Goal: Task Accomplishment & Management: Use online tool/utility

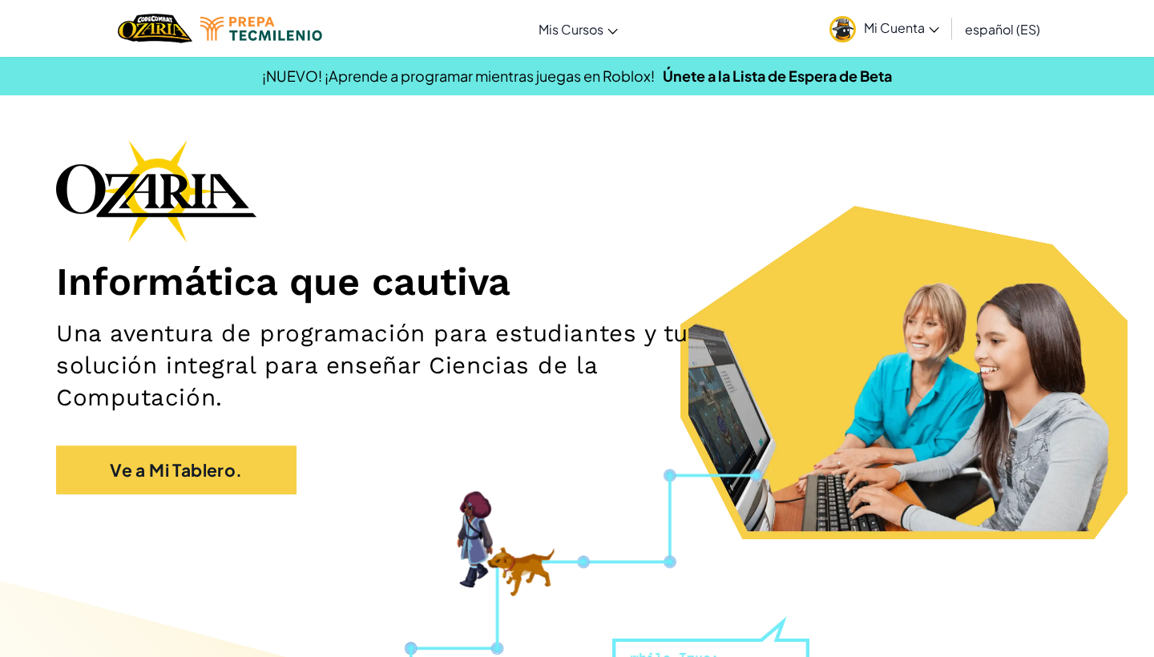
click at [880, 34] on span "Mi Cuenta" at bounding box center [901, 27] width 75 height 17
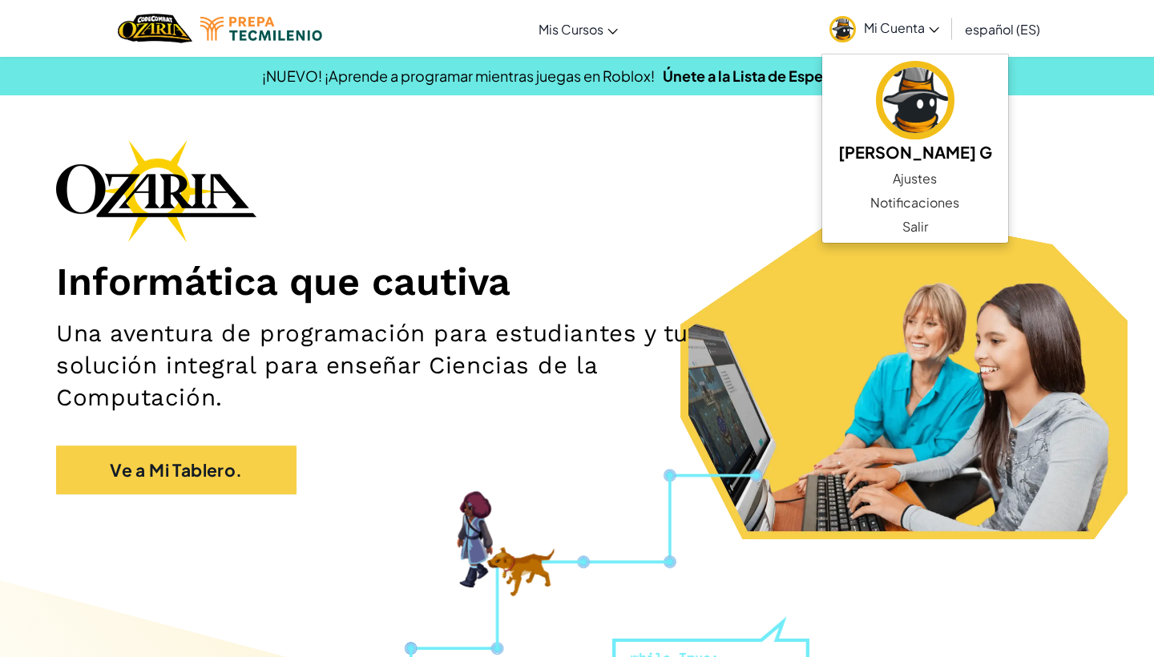
click at [598, 179] on div "Informática que cautiva Una aventura de programación para estudiantes y tu solu…" at bounding box center [577, 324] width 1042 height 371
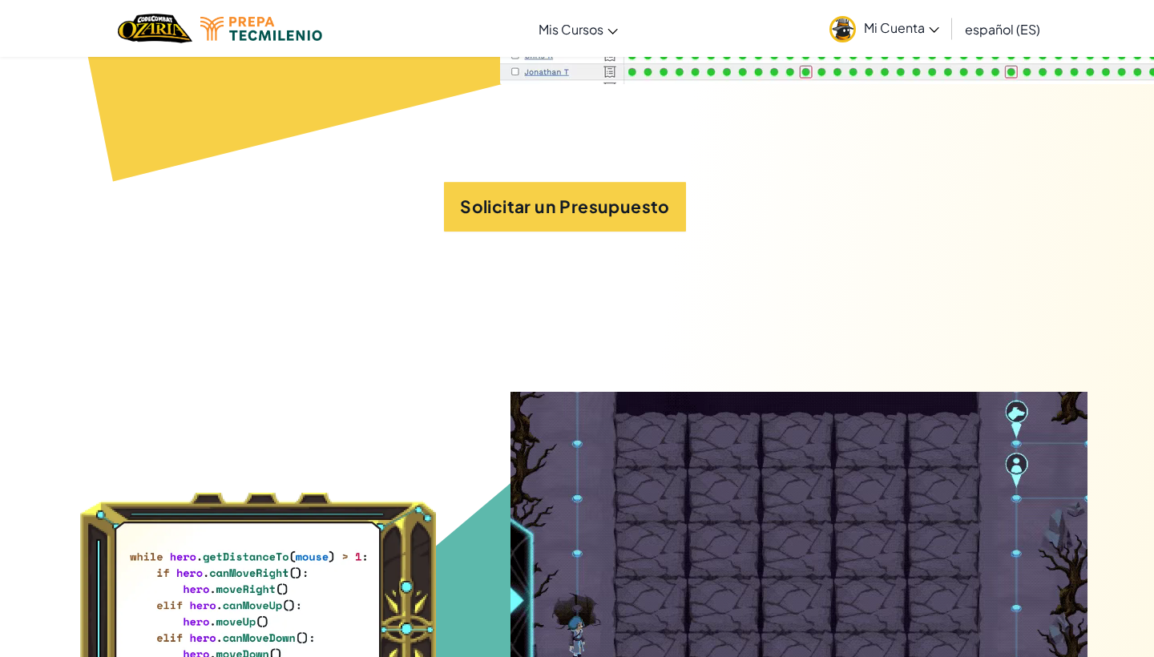
scroll to position [7524, 0]
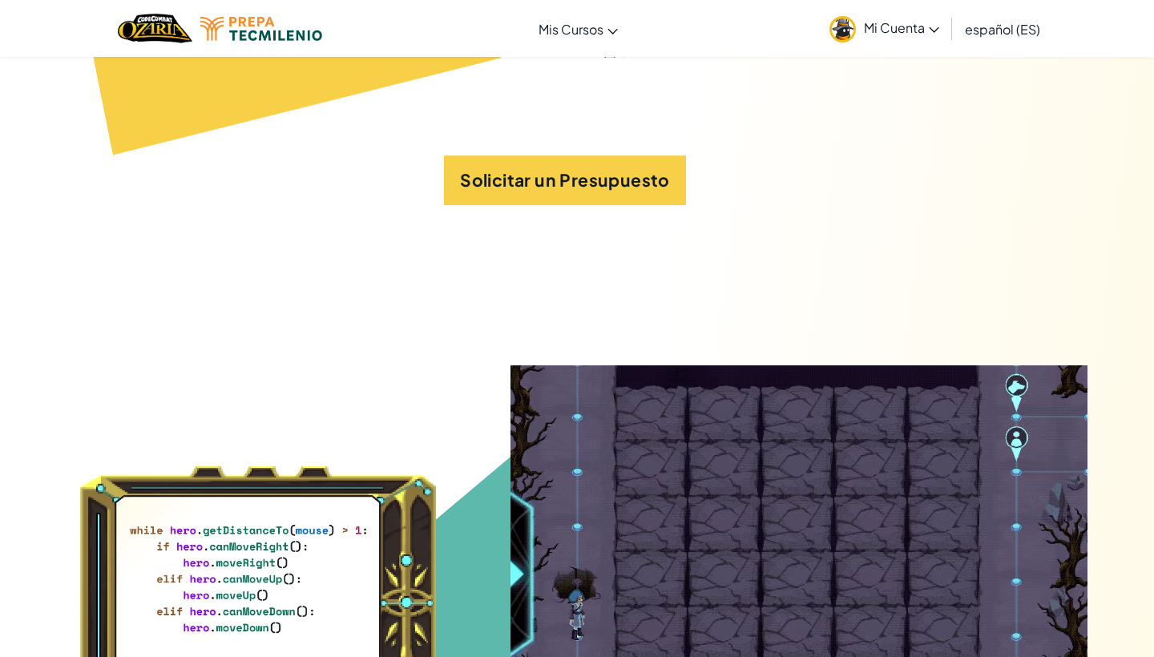
click at [925, 26] on span "Mi Cuenta" at bounding box center [901, 27] width 75 height 17
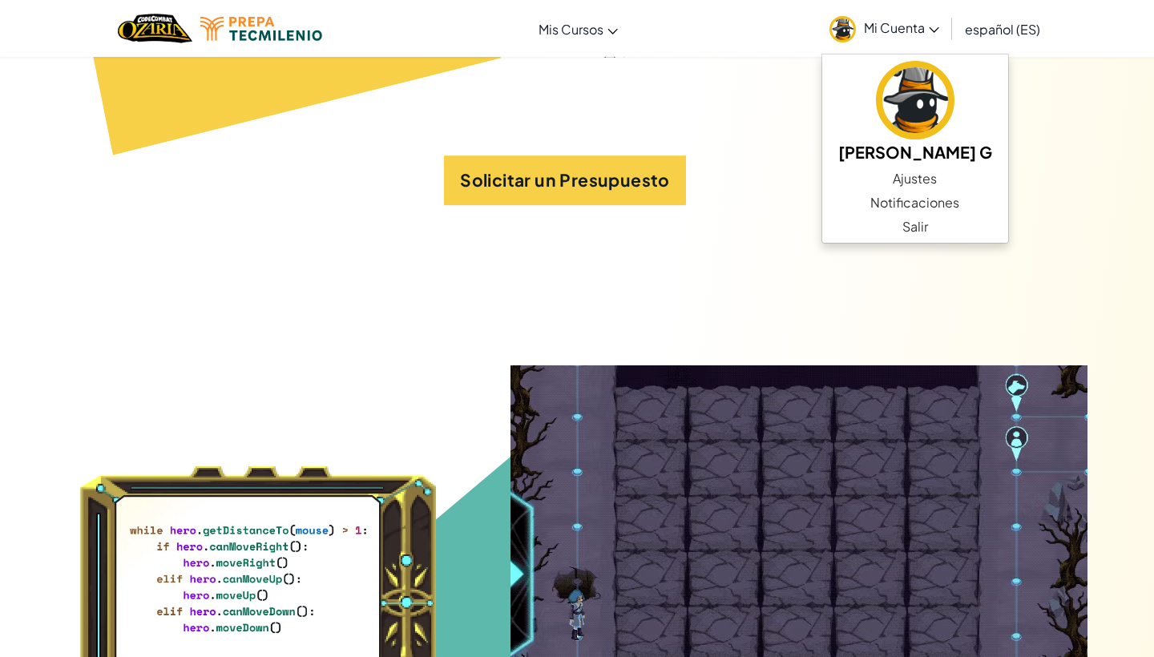
click at [924, 27] on span "Mi Cuenta" at bounding box center [901, 27] width 75 height 17
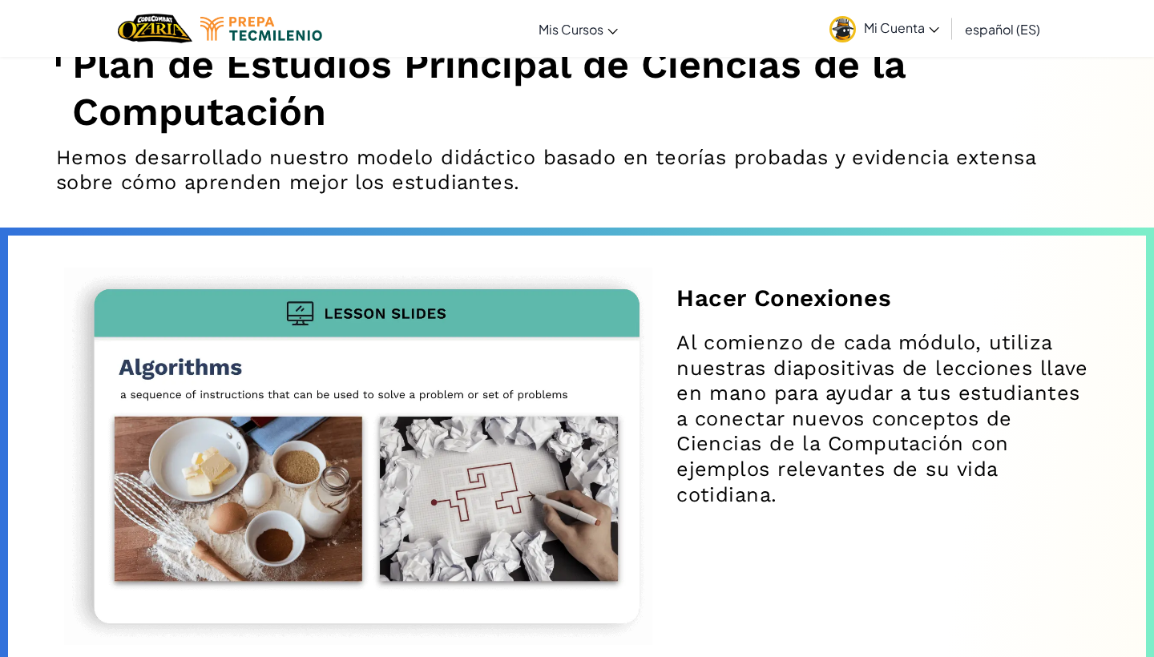
scroll to position [4629, 0]
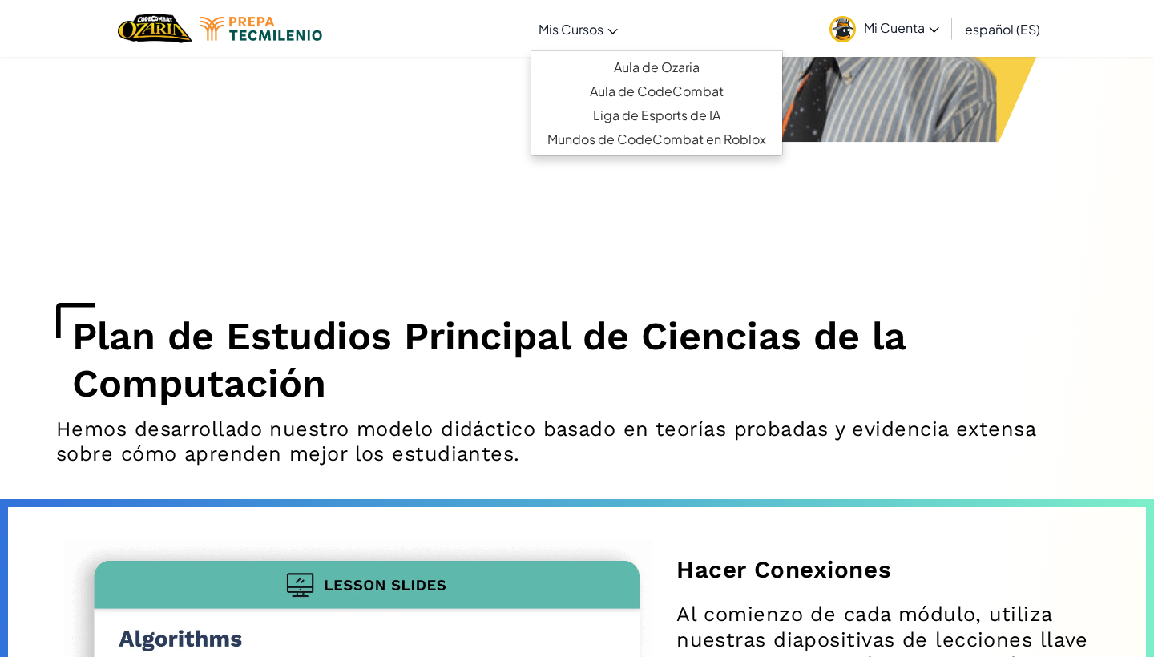
click at [595, 37] on span "Mis Cursos" at bounding box center [570, 29] width 65 height 17
click at [651, 63] on link "Aula de Ozaria" at bounding box center [656, 67] width 251 height 24
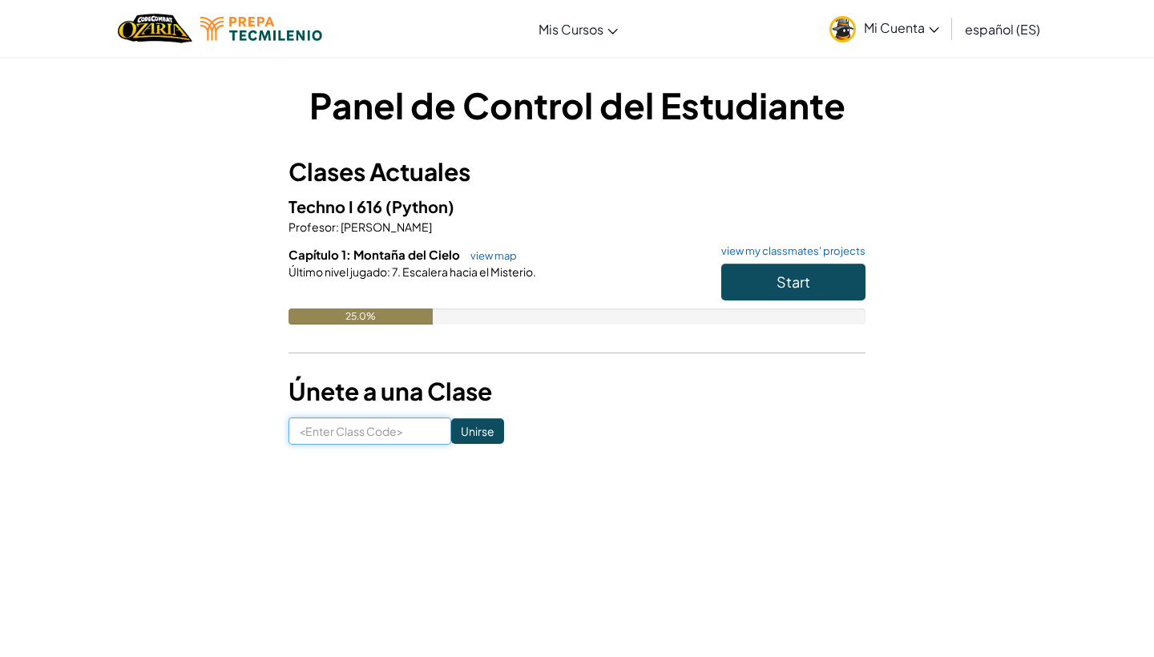
click at [405, 429] on input at bounding box center [369, 430] width 163 height 27
click at [495, 427] on input "Unirse" at bounding box center [477, 431] width 53 height 26
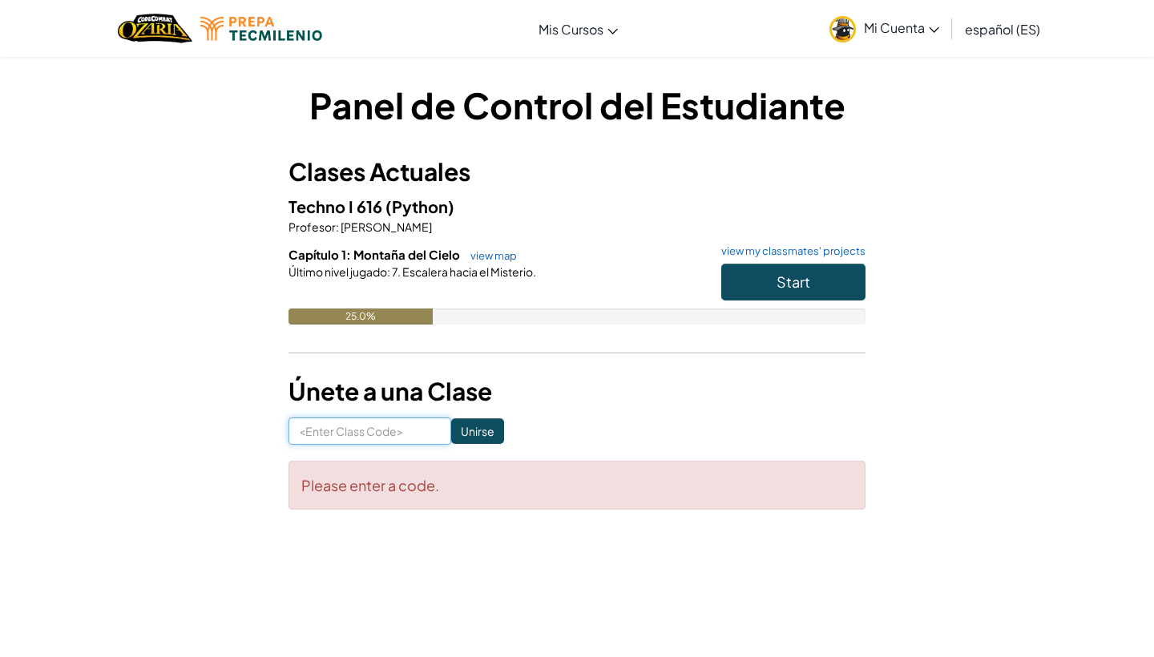
click at [380, 441] on input at bounding box center [369, 430] width 163 height 27
type input "BurnWatchNorth"
click at [477, 436] on input "Unirse" at bounding box center [477, 431] width 53 height 26
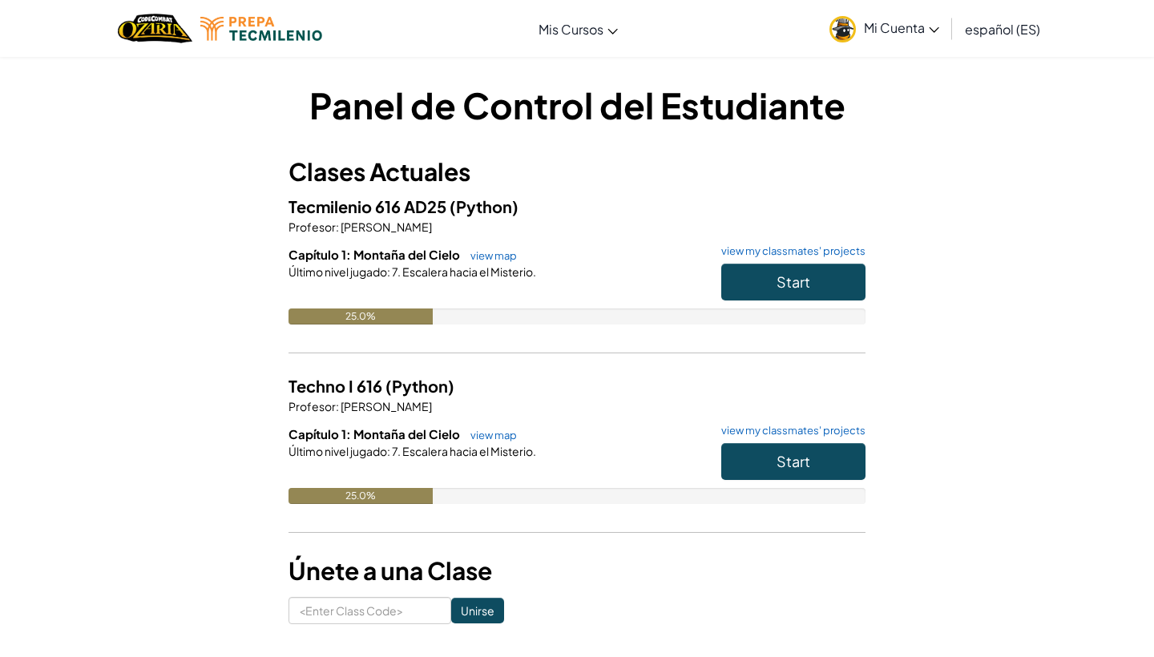
click at [802, 288] on span "Start" at bounding box center [793, 281] width 34 height 18
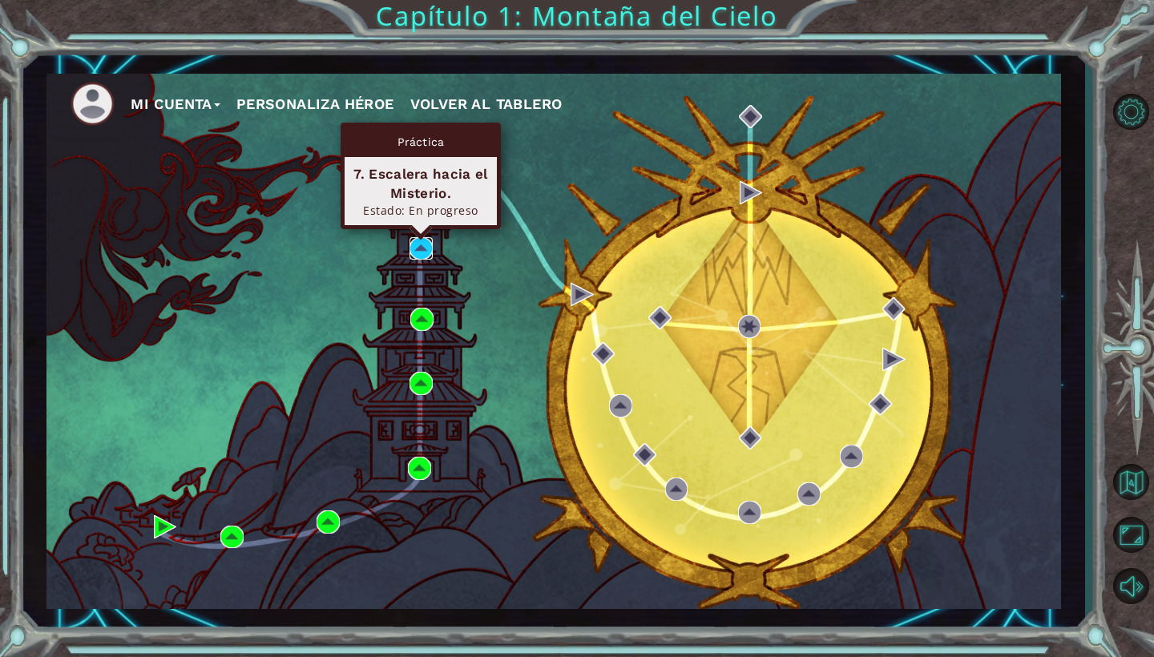
click at [417, 243] on img at bounding box center [420, 248] width 23 height 23
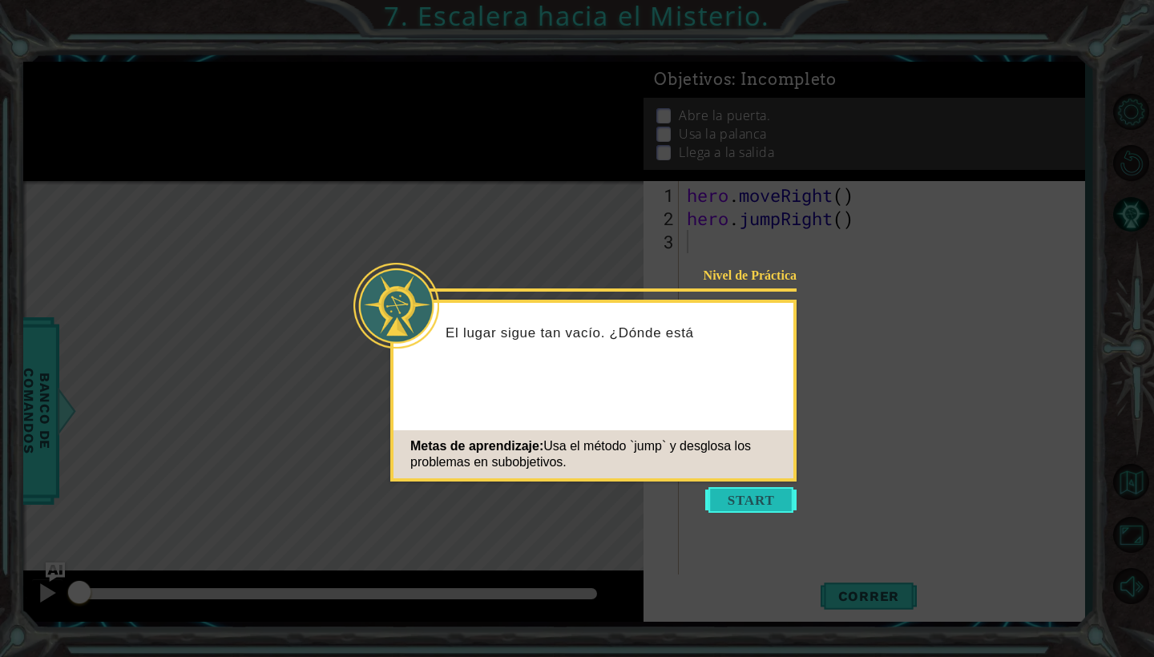
click at [766, 496] on button "Start" at bounding box center [750, 500] width 91 height 26
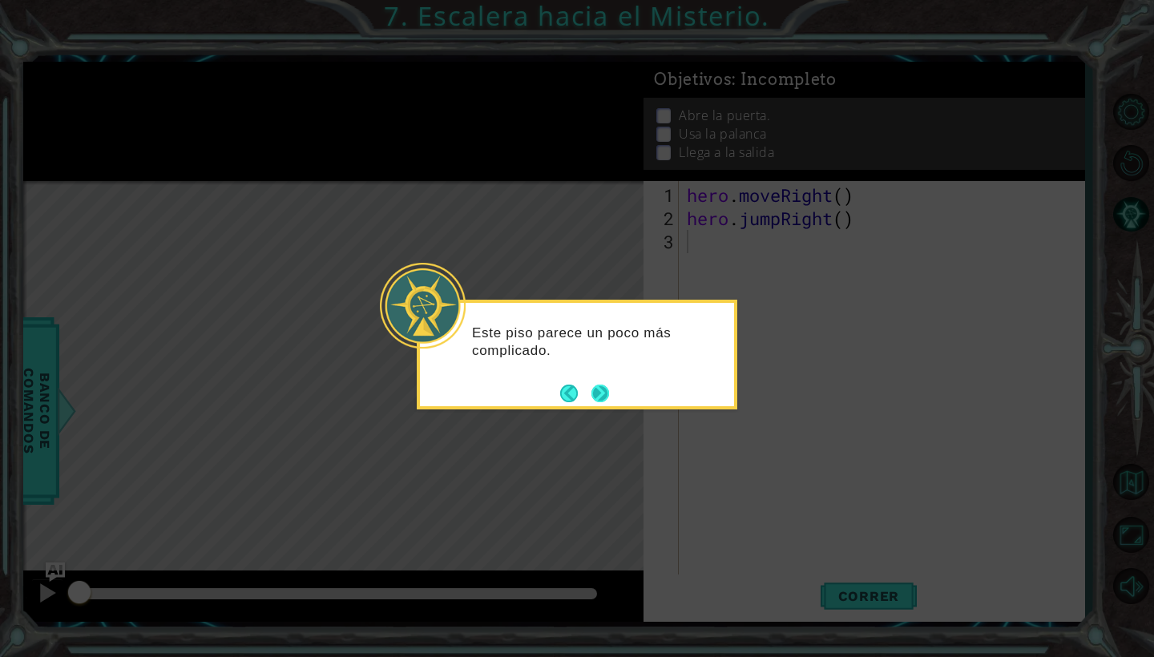
click at [595, 400] on button "Next" at bounding box center [600, 394] width 18 height 18
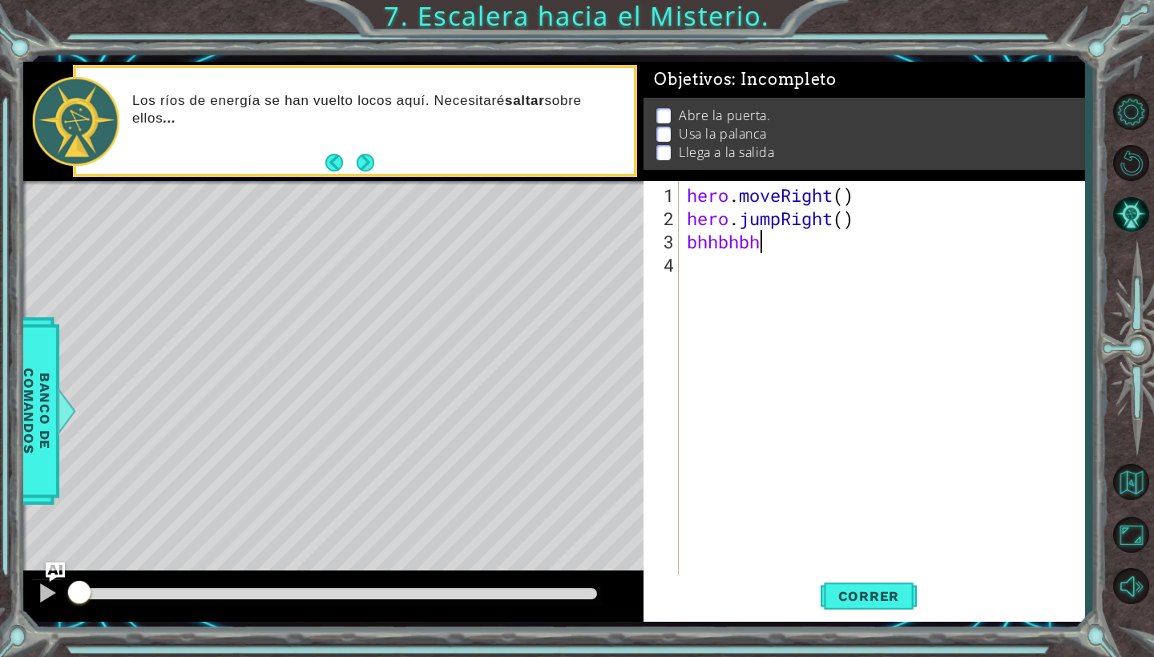
scroll to position [0, 1]
type textarea "b"
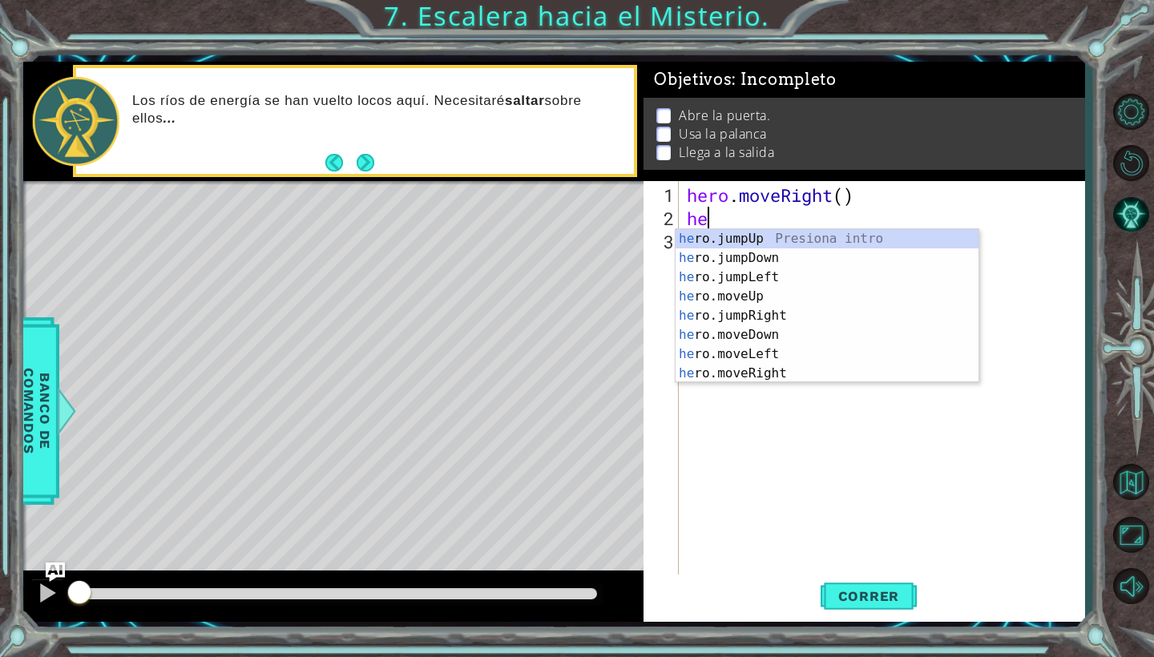
type textarea "h"
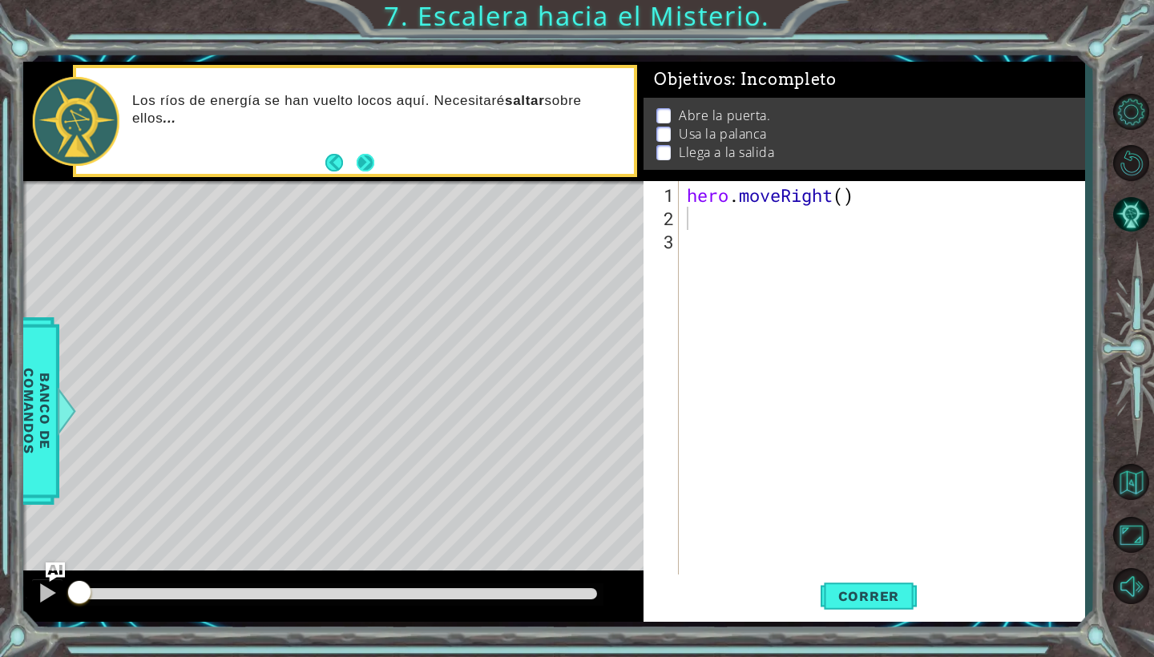
click at [368, 164] on button "Next" at bounding box center [366, 163] width 18 height 18
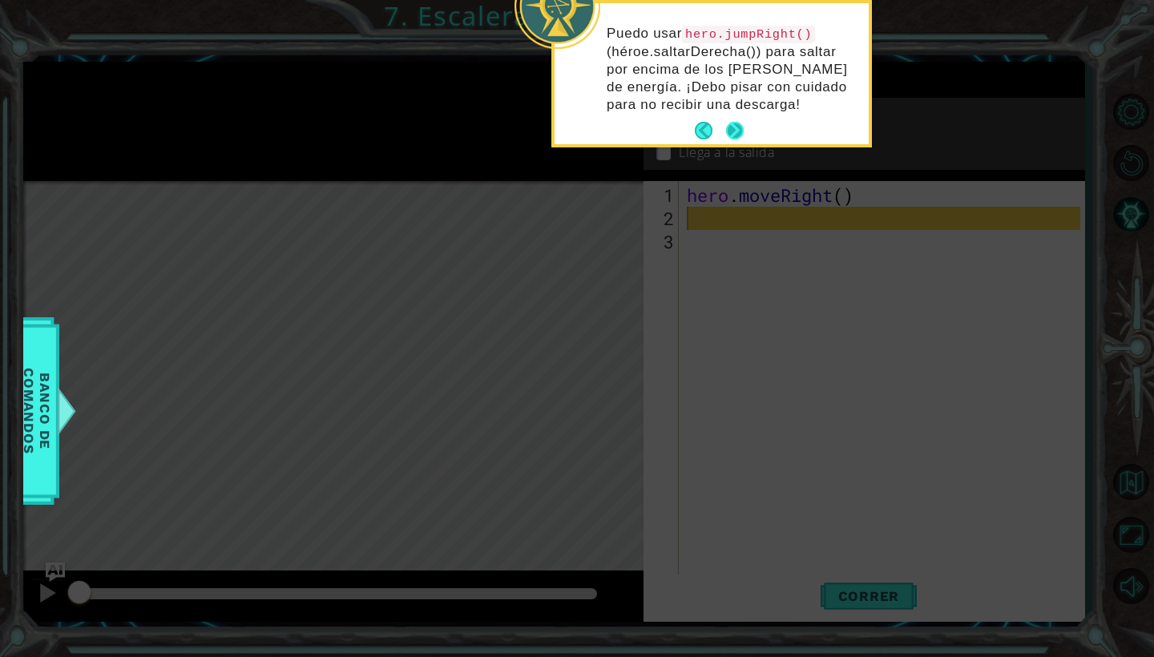
click at [735, 134] on button "Next" at bounding box center [735, 131] width 18 height 18
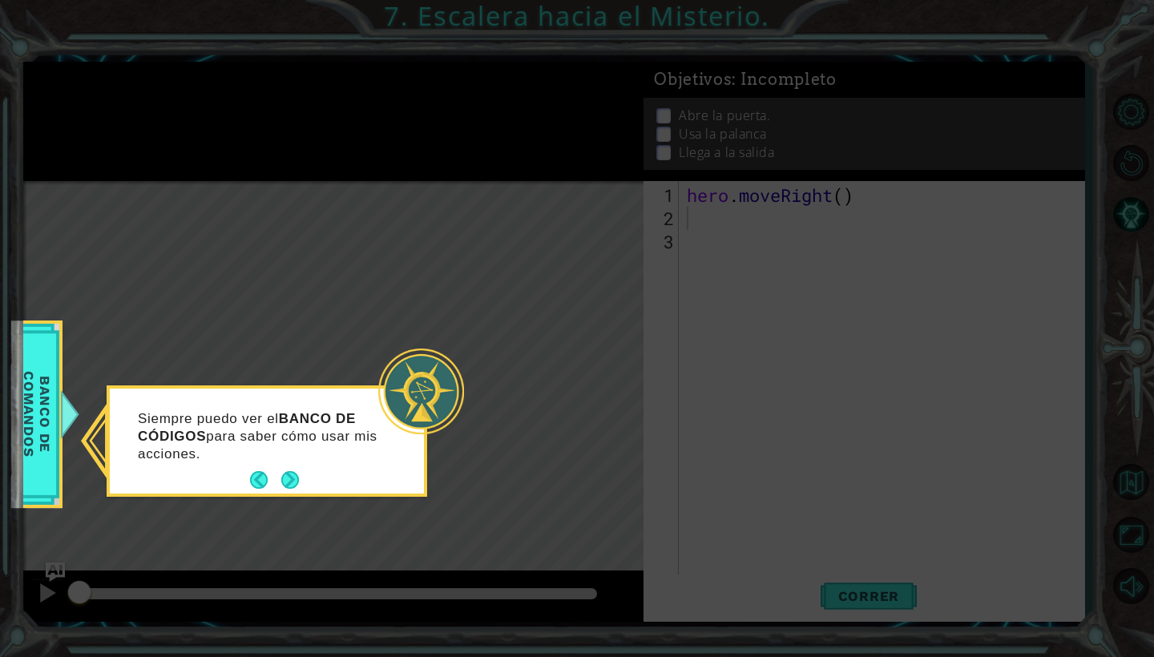
click at [290, 469] on footer at bounding box center [274, 480] width 49 height 24
click at [296, 480] on button "Next" at bounding box center [290, 480] width 18 height 18
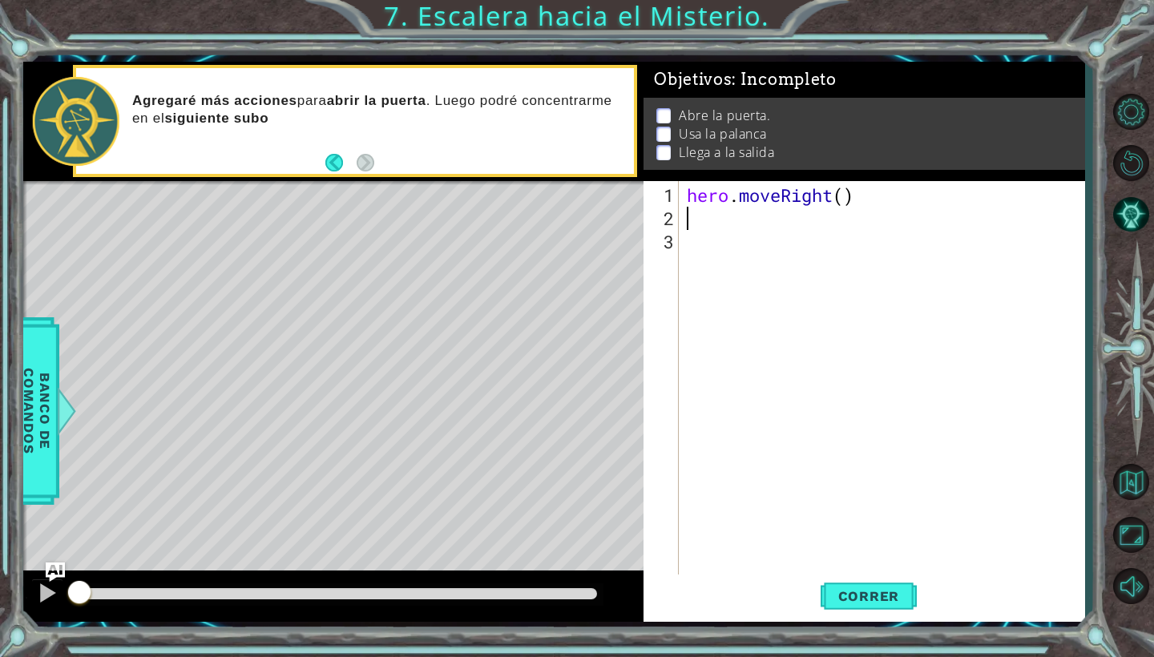
type textarea "he"
click at [857, 593] on span "Correr" at bounding box center [869, 596] width 94 height 16
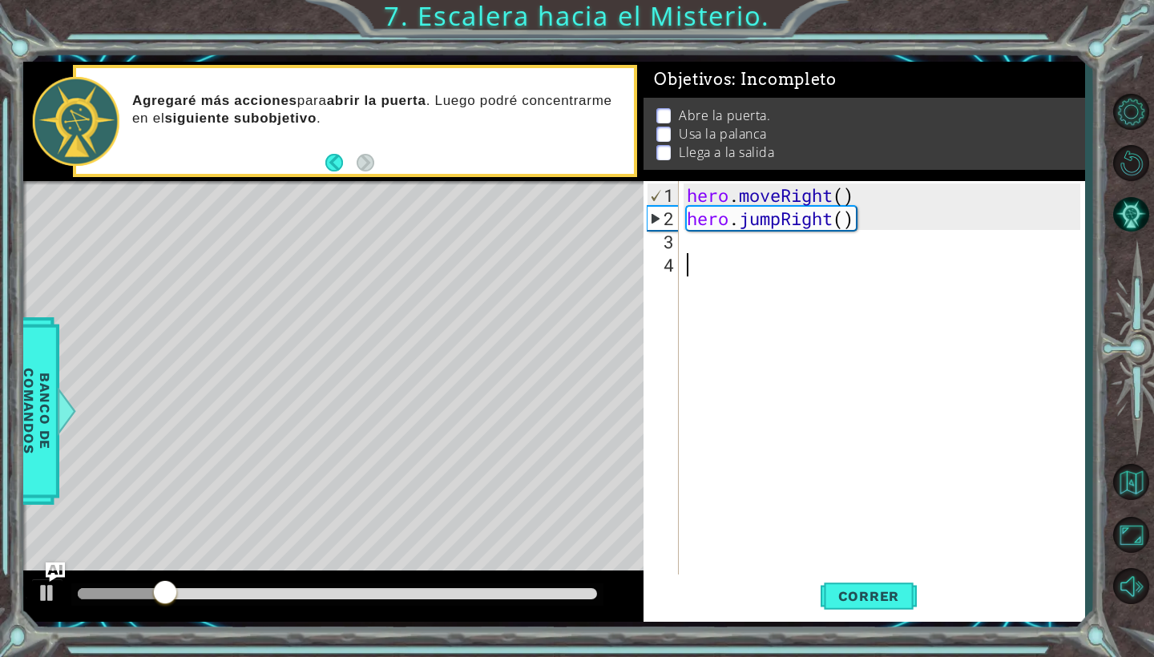
click at [691, 260] on div "hero . moveRight ( ) hero . jumpRight ( )" at bounding box center [885, 403] width 405 height 441
click at [701, 252] on div "hero . moveRight ( ) hero . jumpRight ( )" at bounding box center [885, 403] width 405 height 441
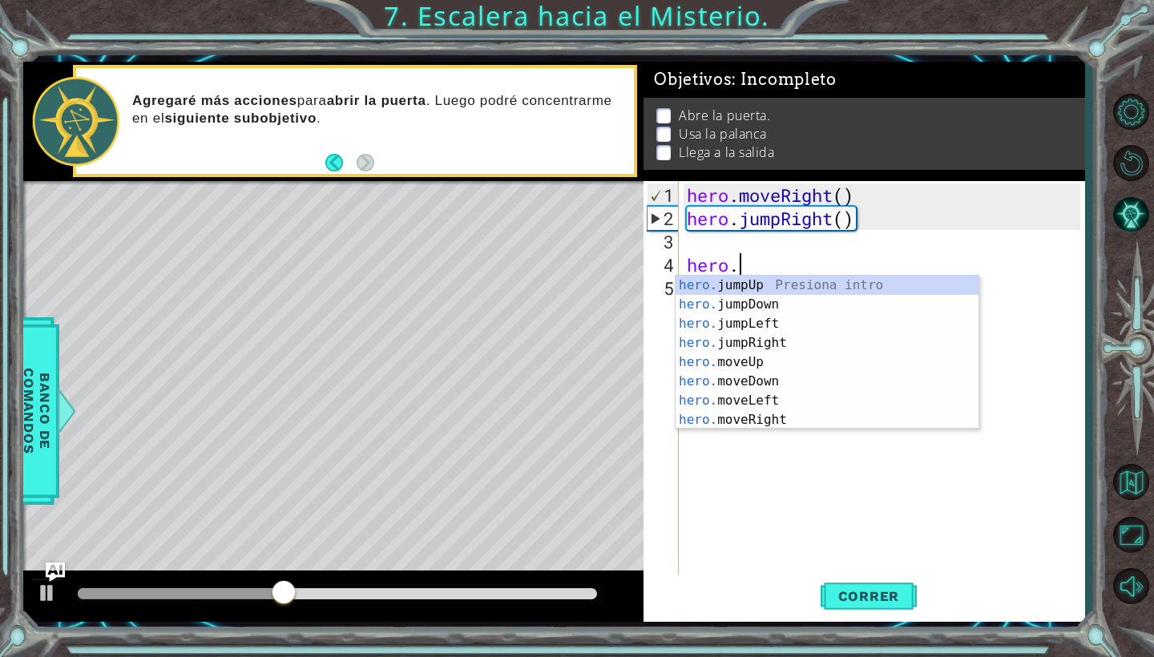
scroll to position [0, 2]
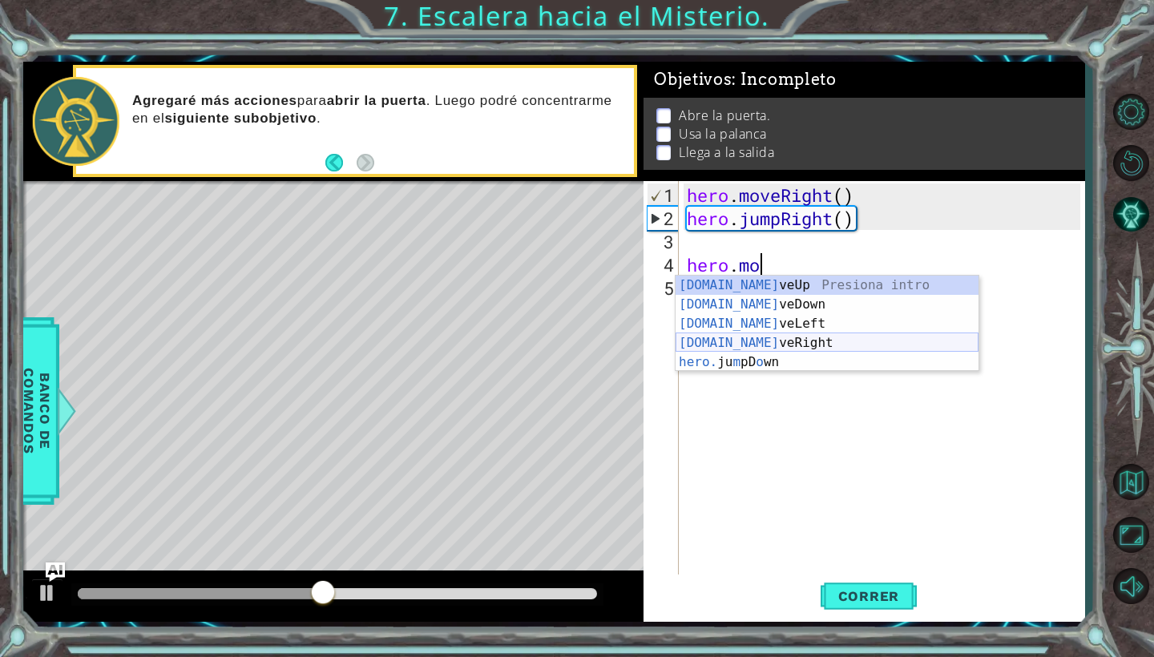
click at [755, 348] on div "[DOMAIN_NAME] veUp Presiona intro [DOMAIN_NAME] veDown Presiona intro [DOMAIN_N…" at bounding box center [826, 343] width 303 height 135
type textarea "hero.moveRight(1)"
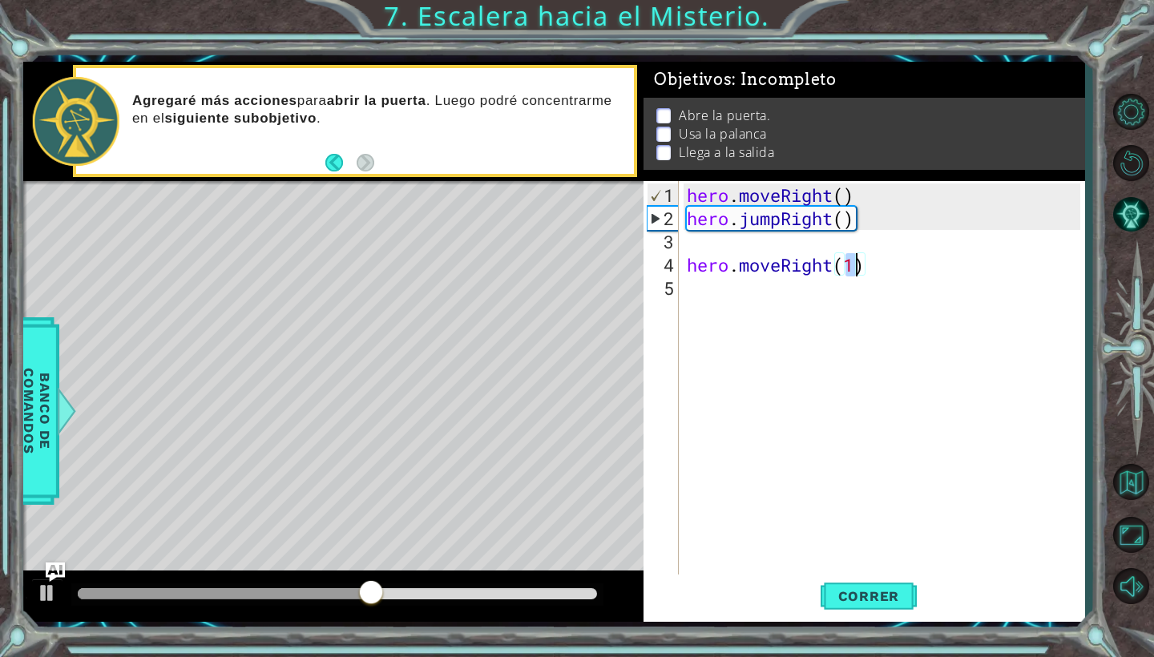
click at [839, 289] on div "hero . moveRight ( ) hero . jumpRight ( ) hero . moveRight ( 1 )" at bounding box center [885, 403] width 405 height 441
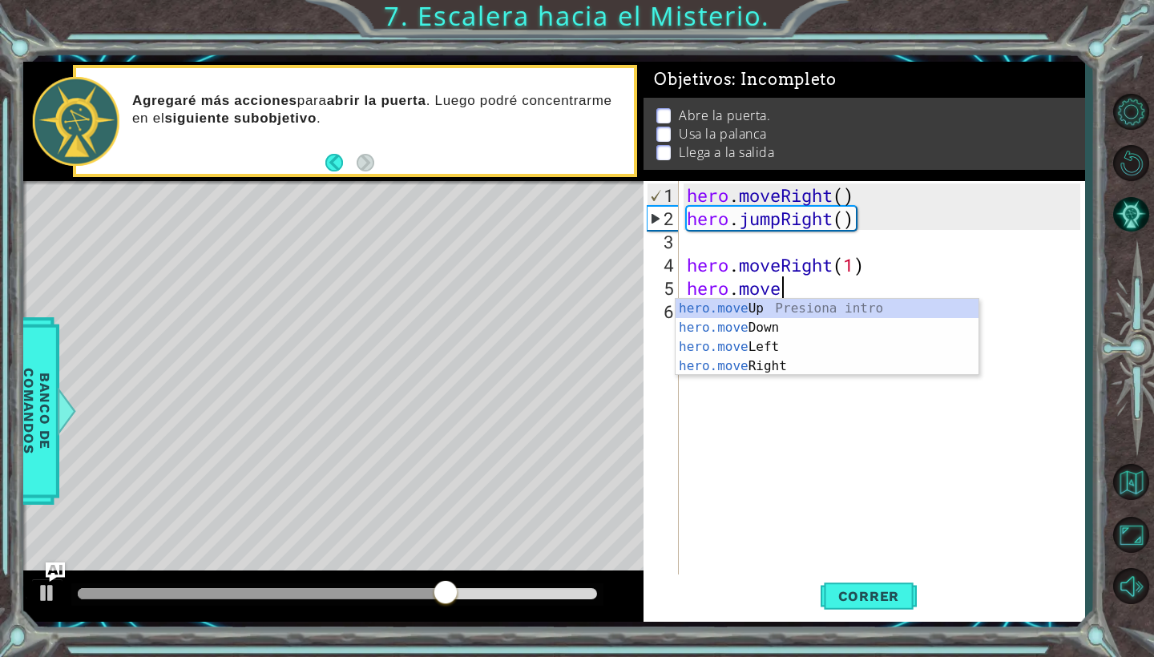
scroll to position [0, 4]
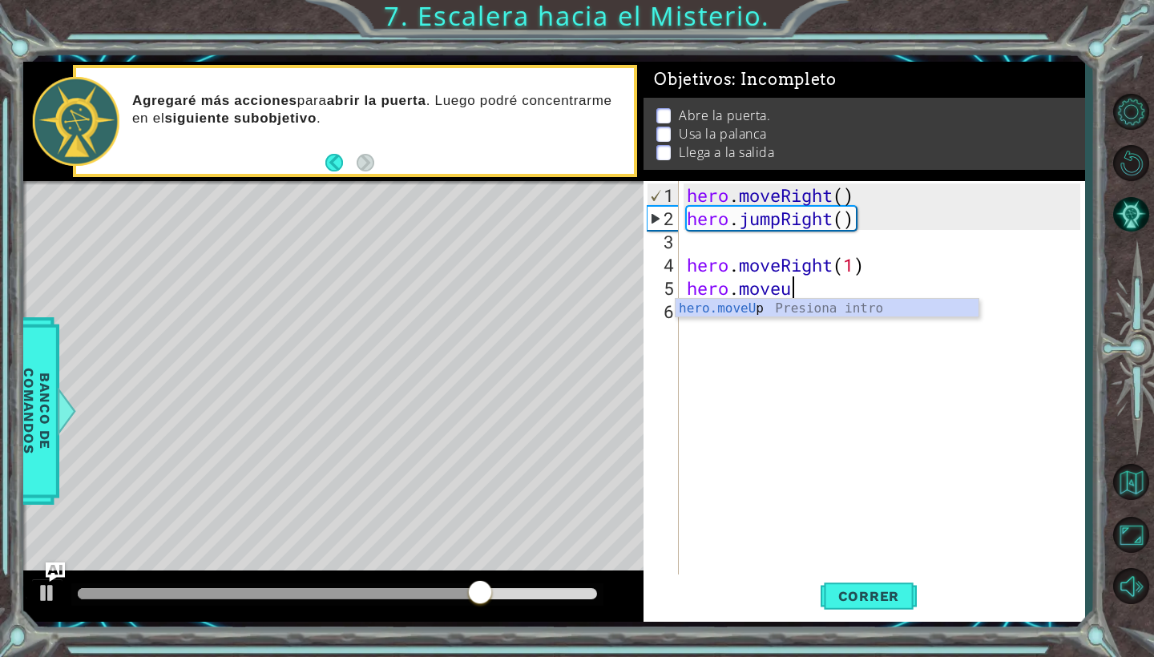
type textarea "hero.moveUp(1)"
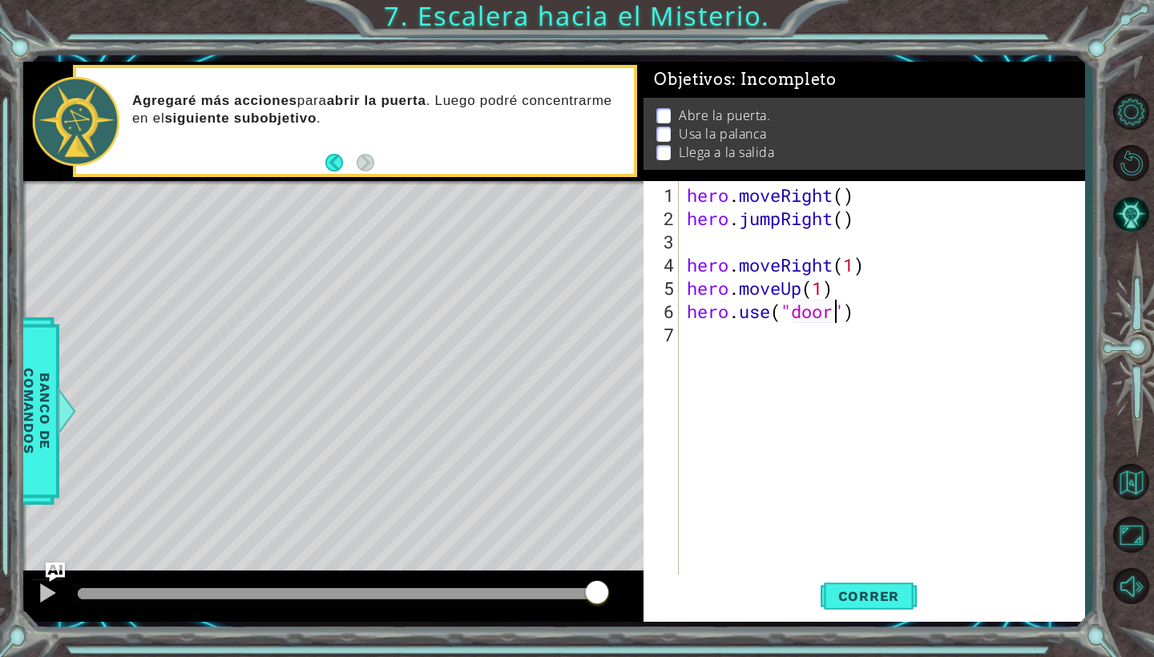
scroll to position [0, 7]
type textarea "hero.use("door")"
click at [862, 597] on span "Correr" at bounding box center [869, 596] width 94 height 16
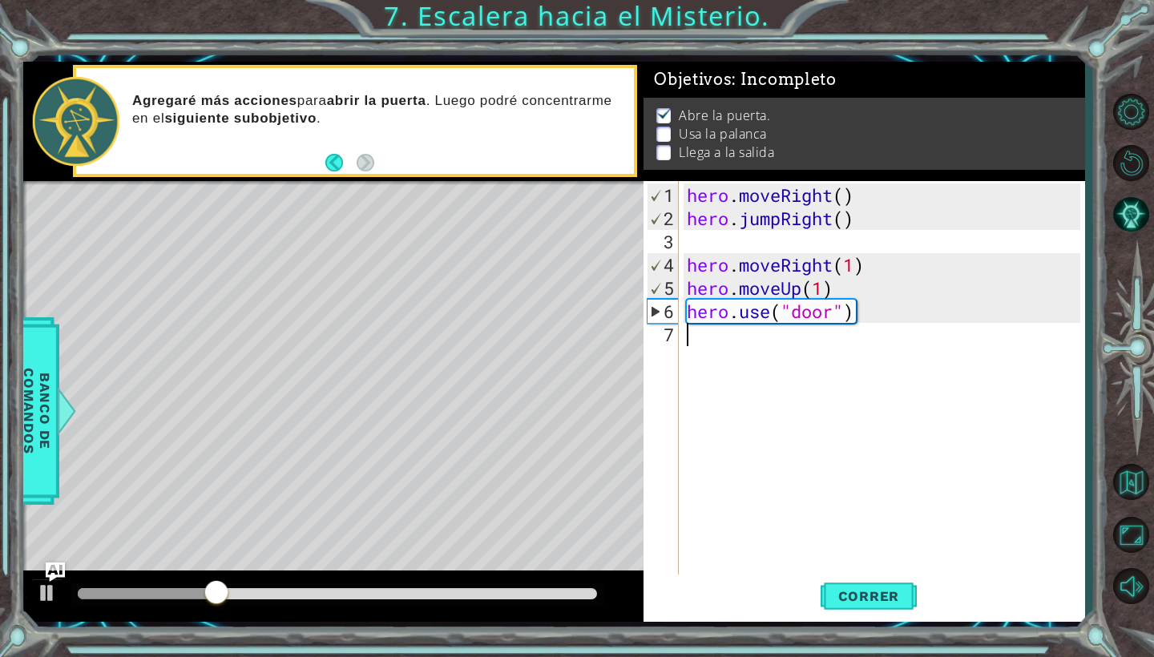
click at [719, 352] on div "hero . moveRight ( ) hero . jumpRight ( ) hero . moveRight ( 1 ) hero . moveUp …" at bounding box center [885, 403] width 405 height 441
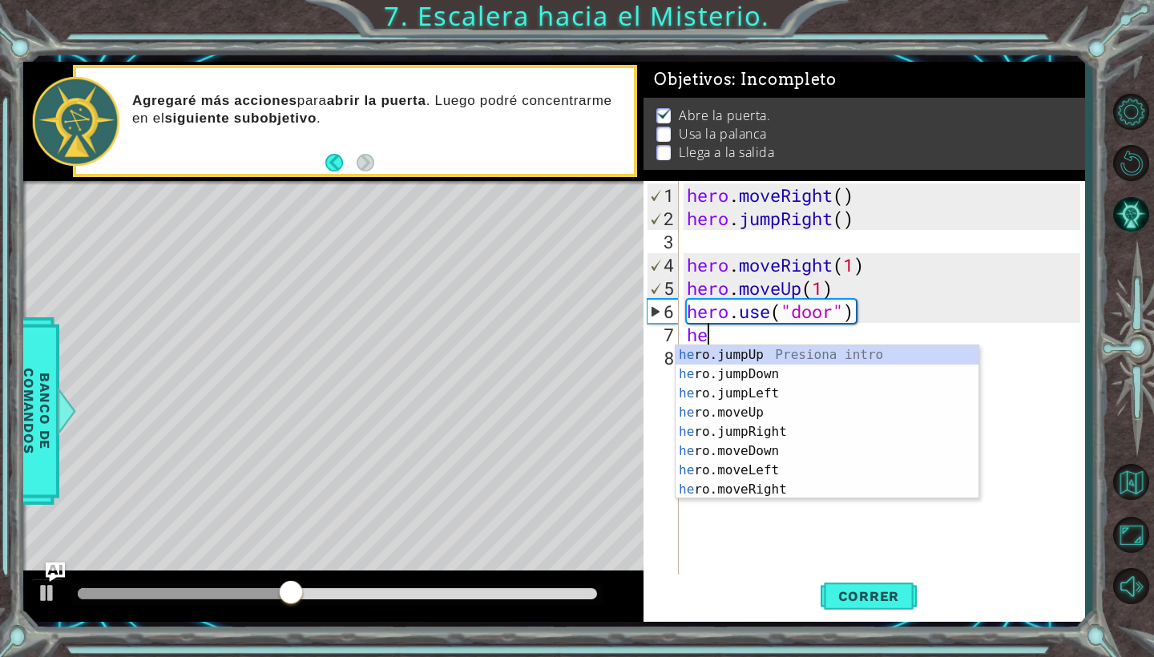
scroll to position [0, 1]
type textarea "hero"
click at [771, 348] on div "hero .jumpUp Presiona intro hero .jumpDown Presiona intro hero .jumpLeft Presio…" at bounding box center [826, 441] width 303 height 192
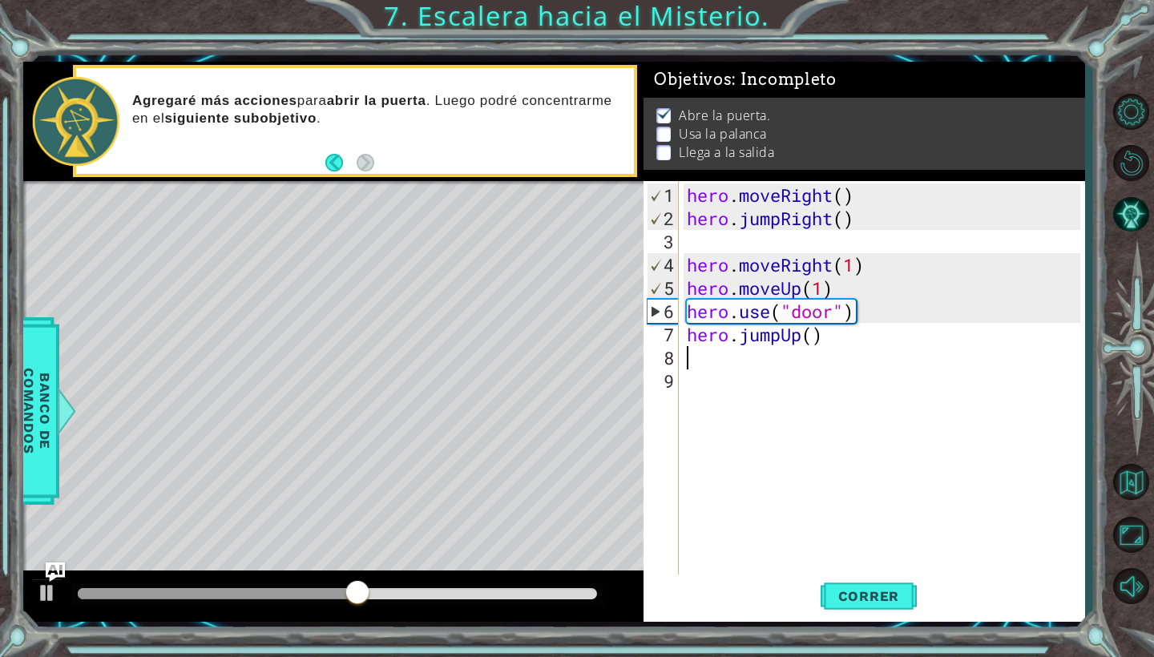
click at [822, 338] on div "hero . moveRight ( ) hero . jumpRight ( ) hero . moveRight ( 1 ) hero . moveUp …" at bounding box center [885, 403] width 405 height 441
click at [812, 334] on div "hero . moveRight ( ) hero . jumpRight ( ) hero . moveRight ( 1 ) hero . moveUp …" at bounding box center [885, 403] width 405 height 441
type textarea "hero.jumpUp(2)"
click at [709, 354] on div "hero . moveRight ( ) hero . jumpRight ( ) hero . moveRight ( 1 ) hero . moveUp …" at bounding box center [885, 403] width 405 height 441
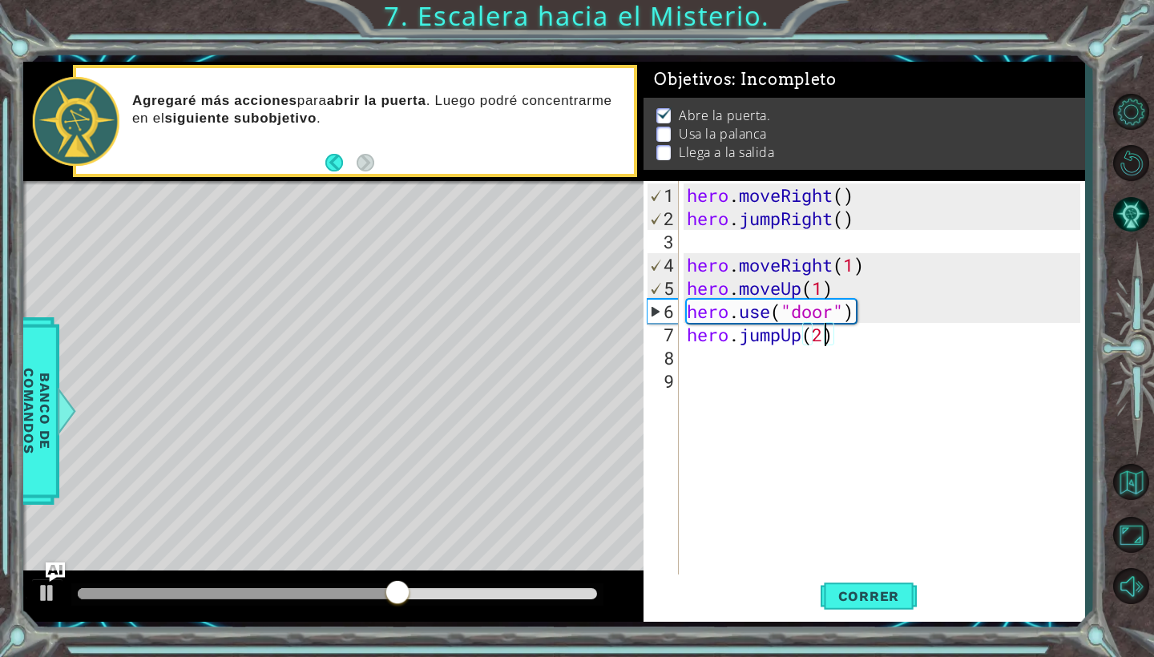
scroll to position [0, 0]
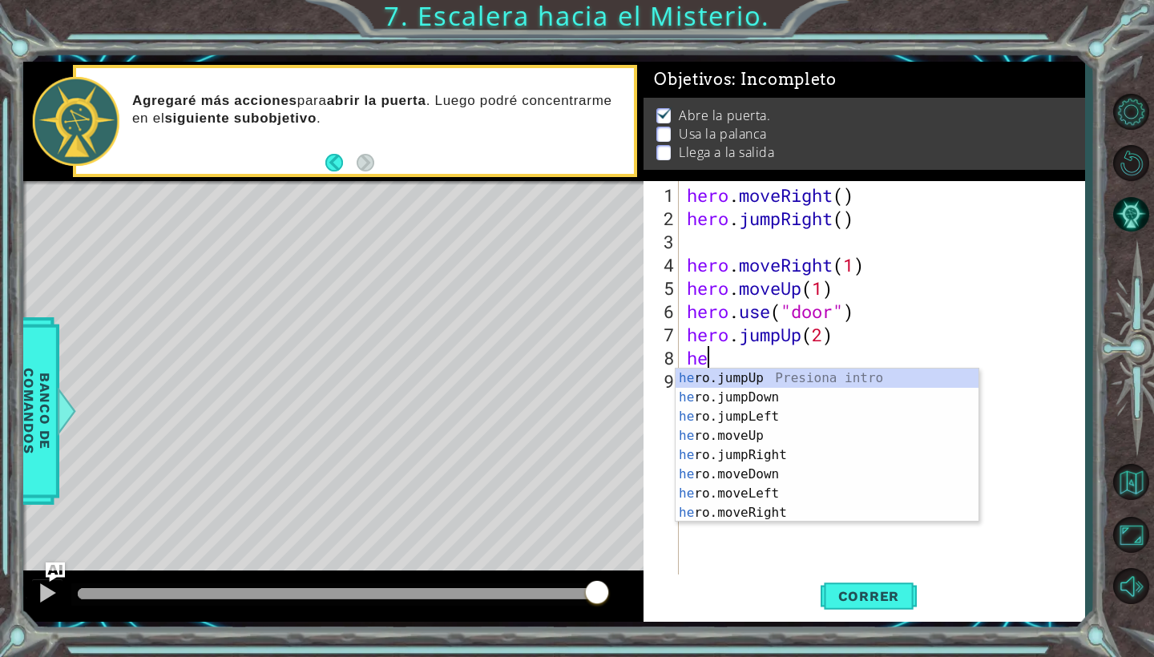
type textarea "her"
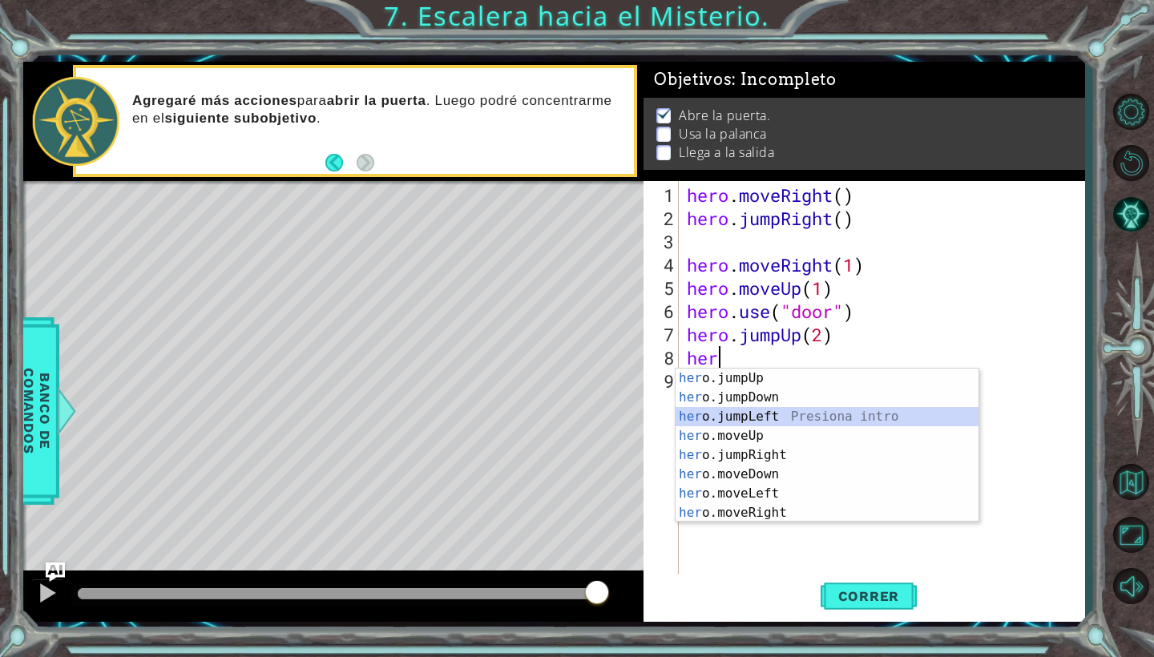
click at [759, 413] on div "her o.jumpUp Presiona intro her o.jumpDown Presiona intro her o.jumpLeft Presio…" at bounding box center [826, 465] width 303 height 192
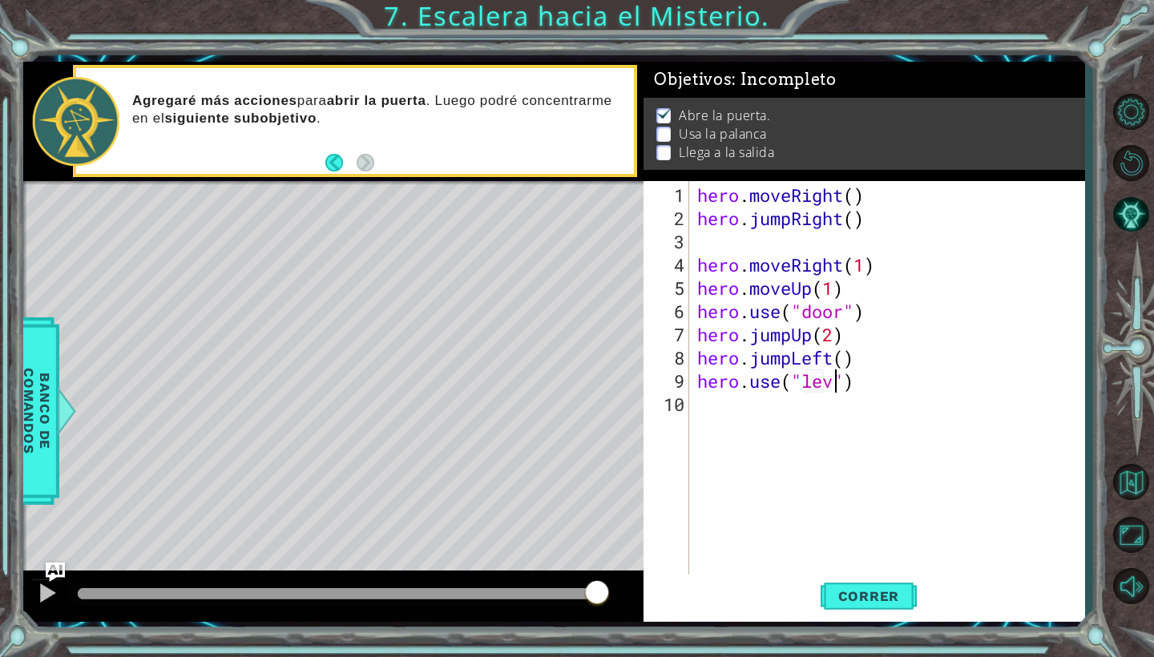
scroll to position [0, 7]
click at [848, 365] on div "hero . moveRight ( ) hero . jumpRight ( ) hero . moveRight ( 1 ) hero . moveUp …" at bounding box center [891, 403] width 395 height 441
click at [781, 362] on div "hero . moveRight ( ) hero . jumpRight ( ) hero . moveRight ( 1 ) hero . moveUp …" at bounding box center [891, 403] width 395 height 441
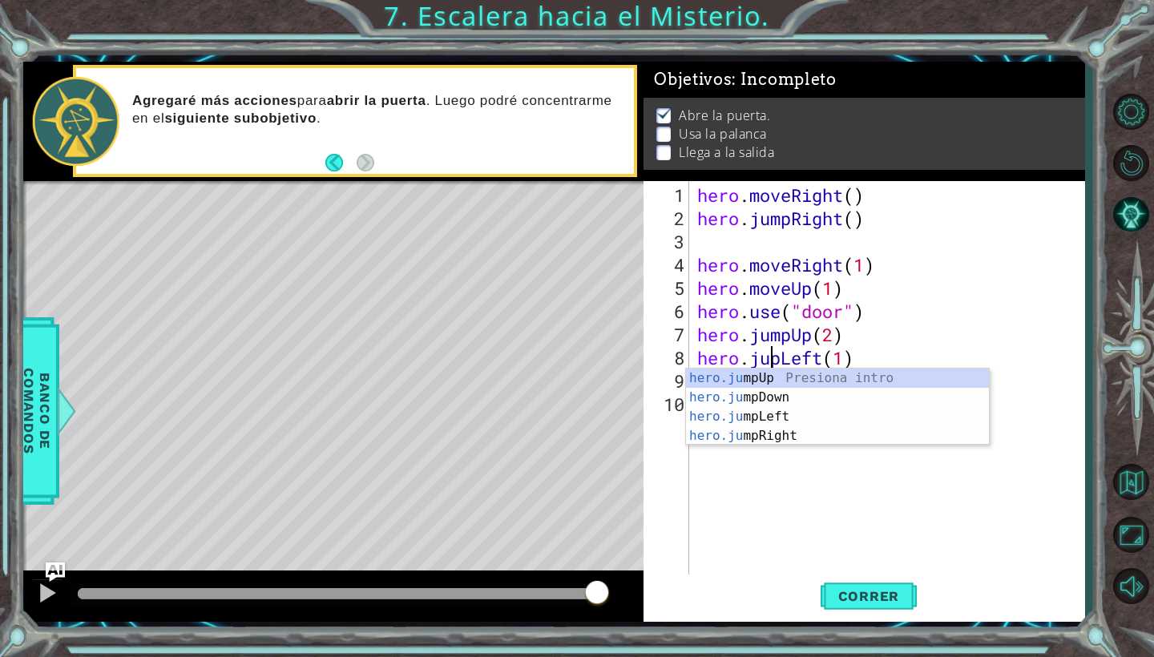
scroll to position [0, 6]
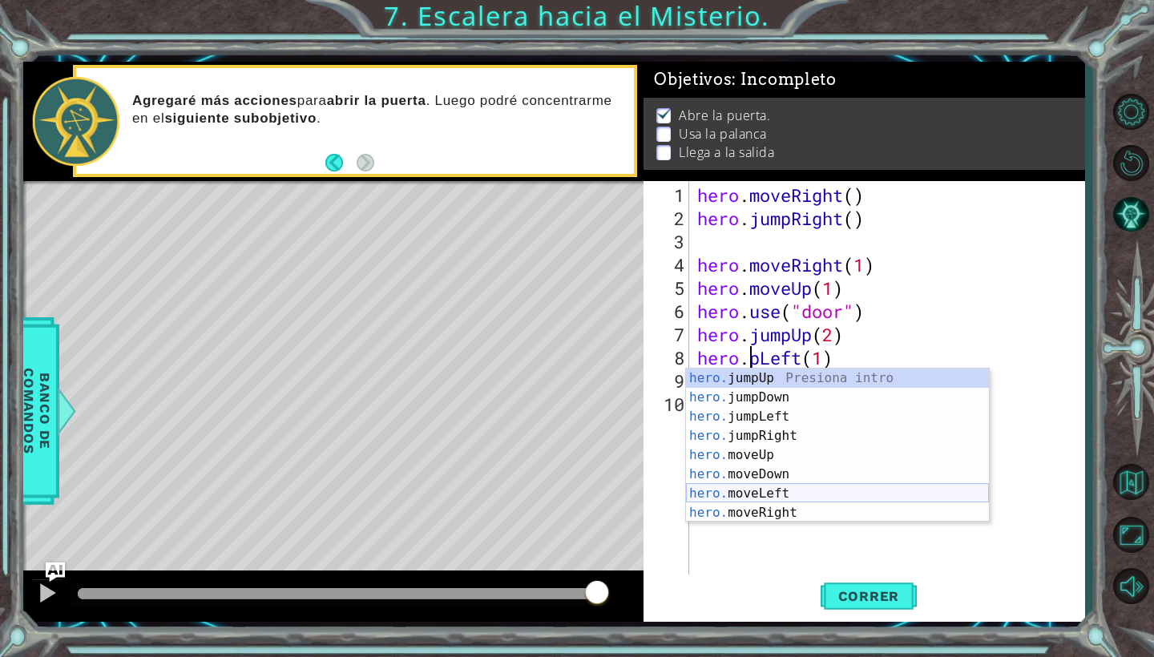
click at [784, 494] on div "hero. jumpUp Presiona intro hero. jumpDown Presiona intro hero. jumpLeft Presio…" at bounding box center [837, 465] width 303 height 192
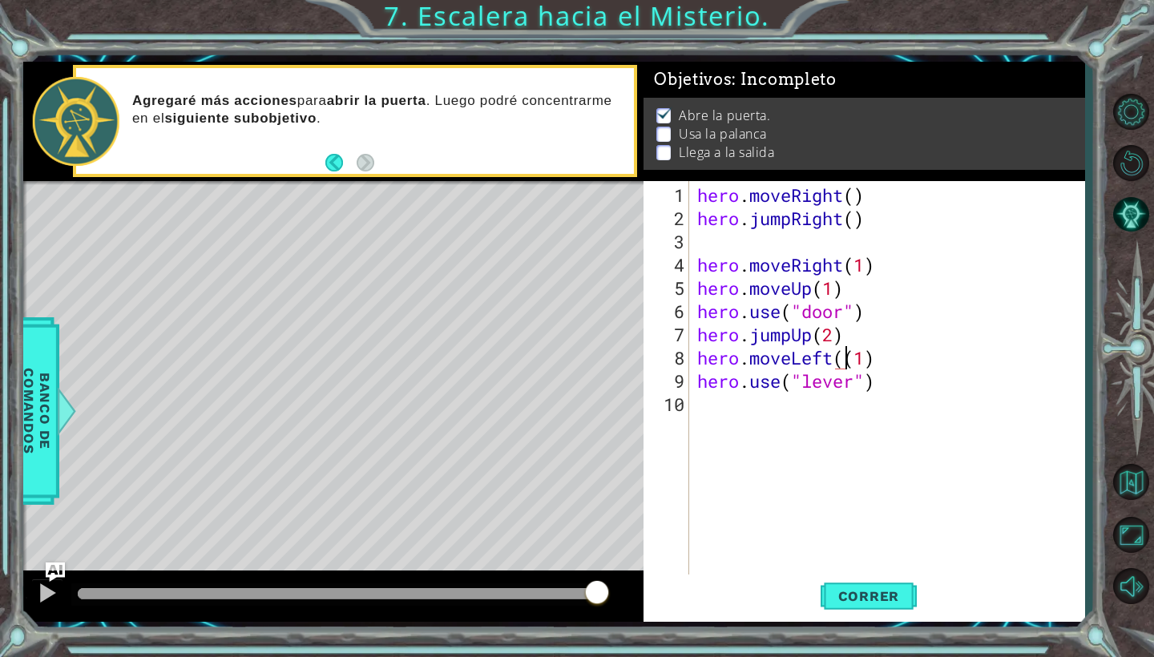
type textarea "hero.moveLeft(1)"
click at [732, 418] on div "hero . moveRight ( ) hero . jumpRight ( ) hero . moveRight ( 1 ) hero . moveUp …" at bounding box center [891, 403] width 395 height 441
click at [860, 608] on button "Correr" at bounding box center [868, 596] width 96 height 44
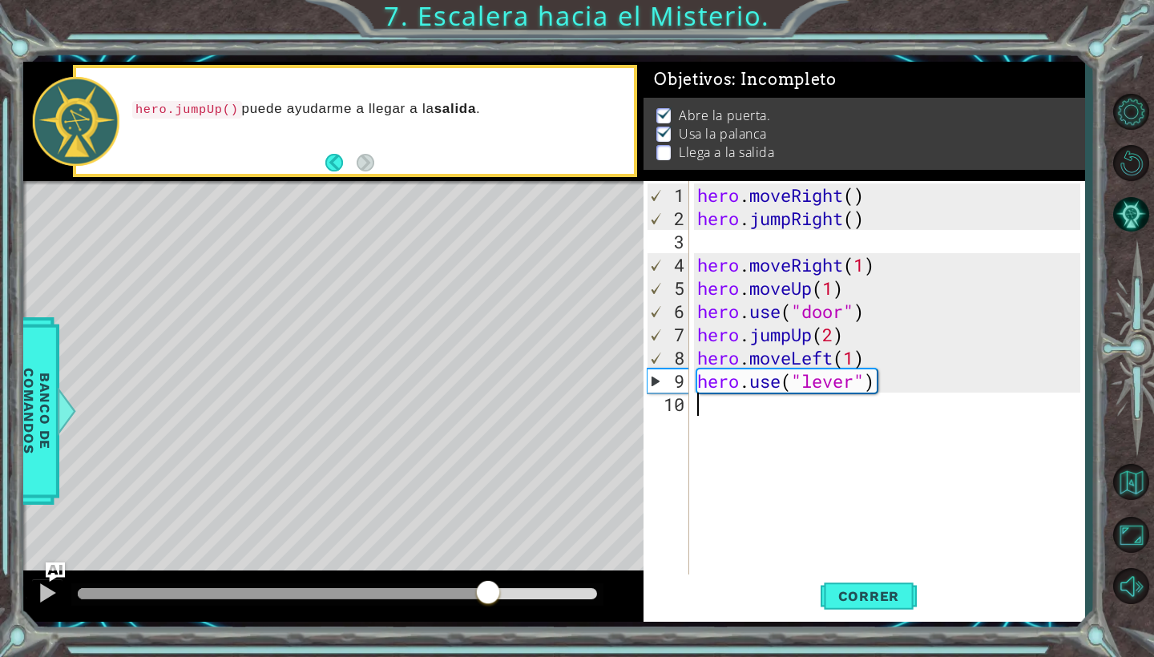
drag, startPoint x: 115, startPoint y: 593, endPoint x: 488, endPoint y: 614, distance: 373.9
click at [488, 614] on div at bounding box center [333, 595] width 620 height 51
click at [703, 414] on div "hero . moveRight ( ) hero . jumpRight ( ) hero . moveRight ( 1 ) hero . moveUp …" at bounding box center [891, 403] width 395 height 441
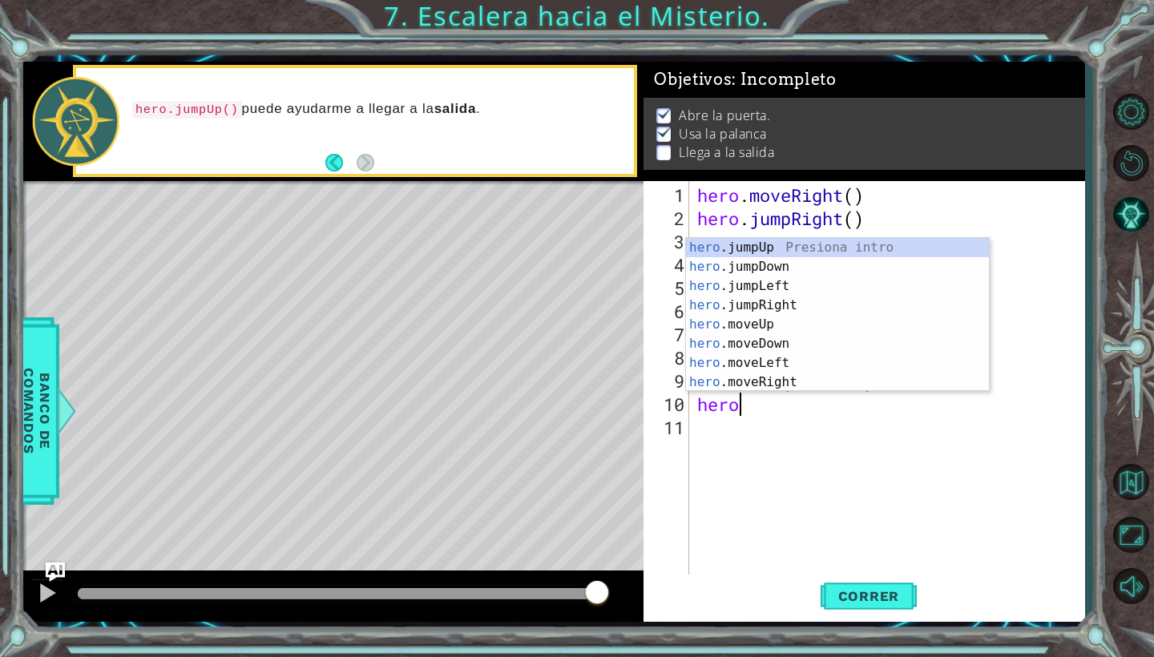
scroll to position [0, 2]
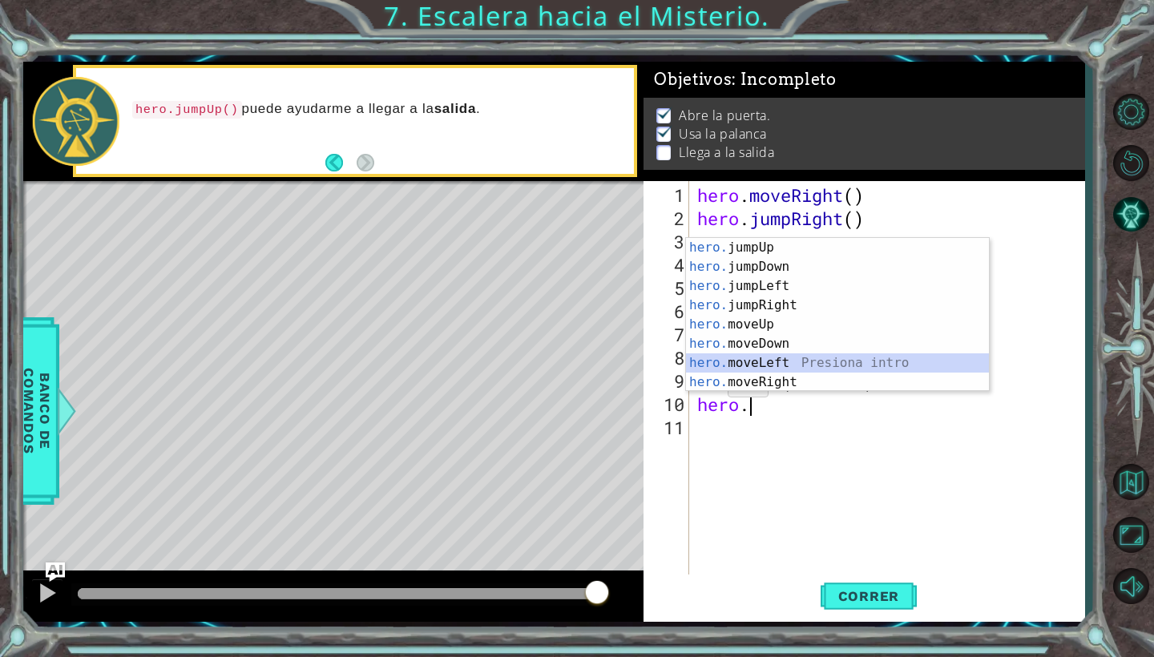
click at [739, 364] on div "hero. jumpUp Presiona intro hero. jumpDown Presiona intro hero. jumpLeft Presio…" at bounding box center [837, 334] width 303 height 192
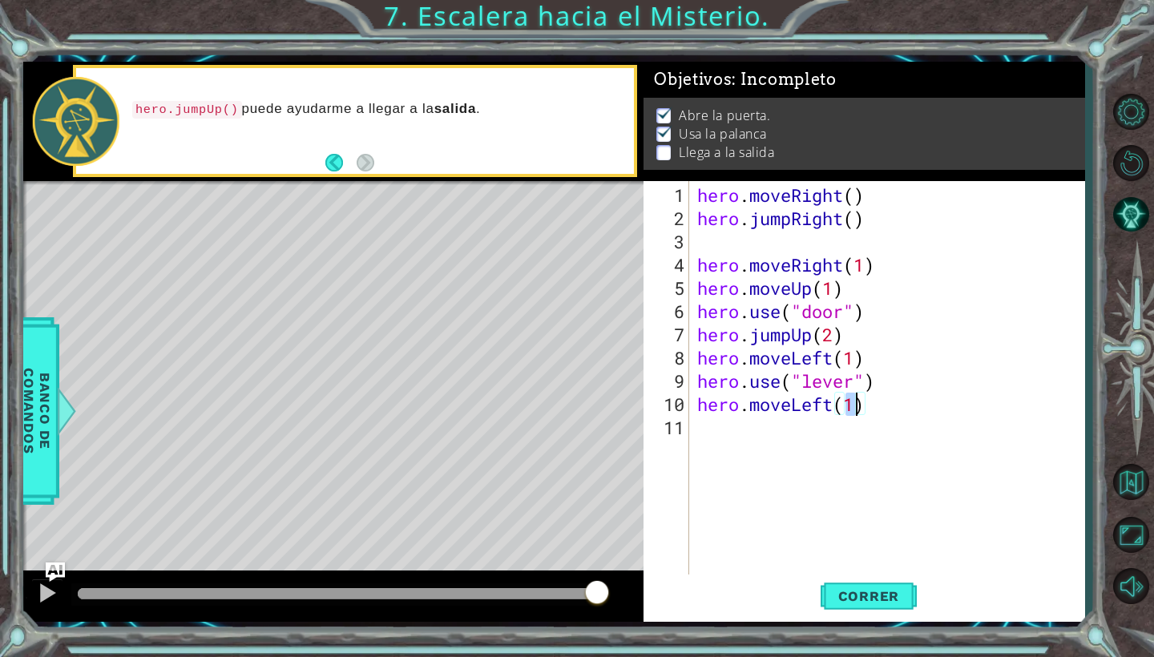
type textarea "hero.moveLeft(2)"
click at [784, 426] on div "hero . moveRight ( ) hero . jumpRight ( ) hero . moveRight ( 1 ) hero . moveUp …" at bounding box center [891, 403] width 395 height 441
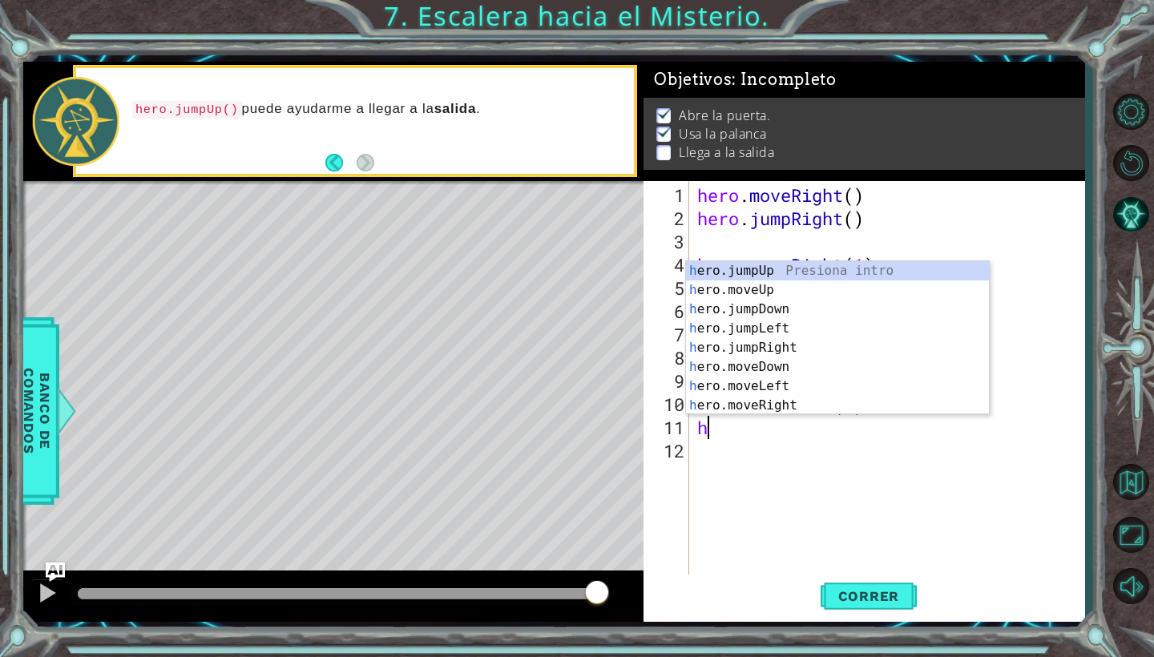
type textarea "her"
click at [772, 276] on div "her o.jumpUp Presiona intro her o.jumpDown Presiona intro her o.jumpLeft Presio…" at bounding box center [837, 357] width 303 height 192
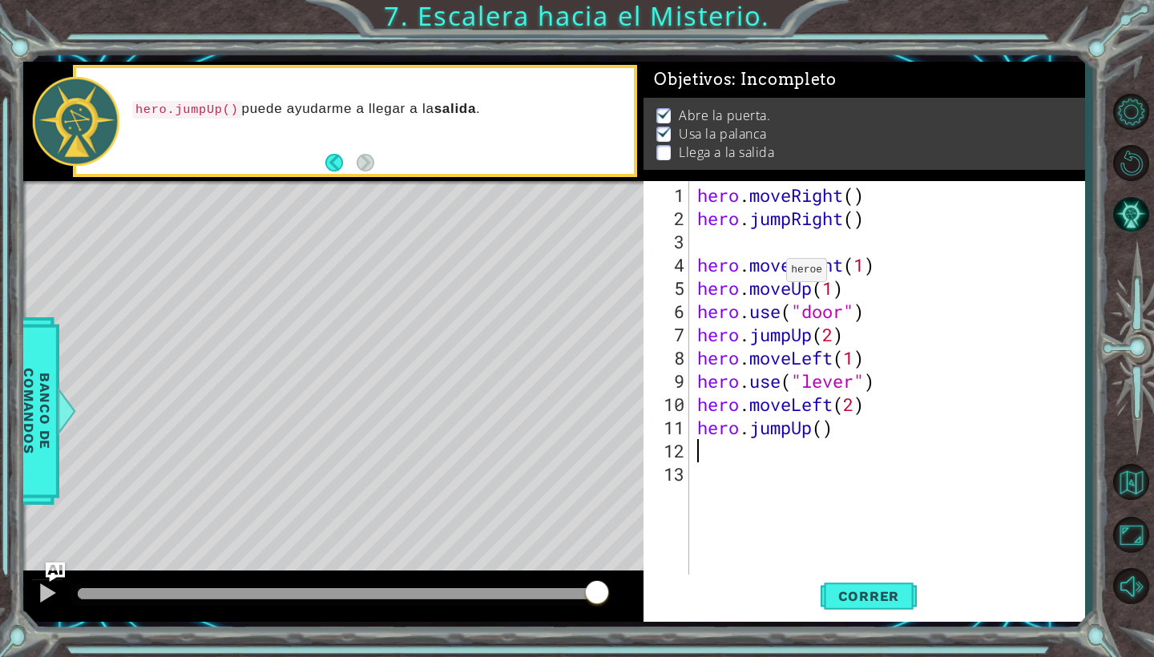
scroll to position [0, 0]
click at [821, 431] on div "hero . moveRight ( ) hero . jumpRight ( ) hero . moveRight ( 1 ) hero . moveUp …" at bounding box center [891, 403] width 395 height 441
type textarea "hero.jumpUp(1)"
click at [696, 447] on div "hero . moveRight ( ) hero . jumpRight ( ) hero . moveRight ( 1 ) hero . moveUp …" at bounding box center [891, 403] width 395 height 441
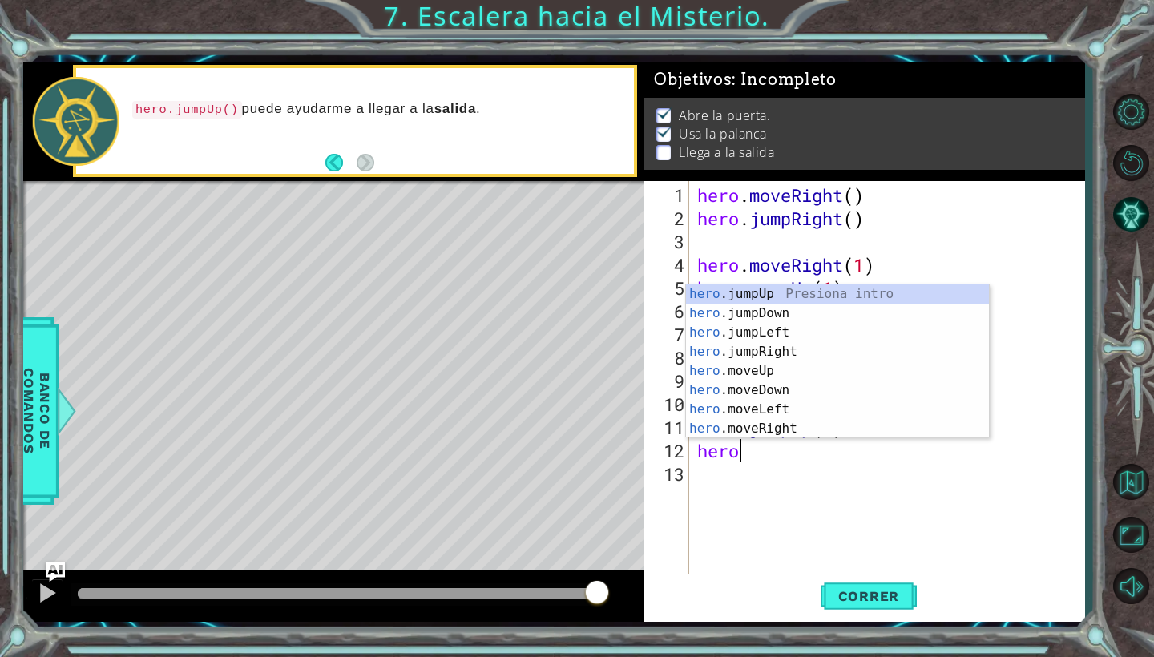
scroll to position [0, 1]
type textarea "hero."
click at [758, 349] on div "hero. jumpUp Presiona intro hero. jumpDown Presiona intro hero. jumpLeft Presio…" at bounding box center [837, 380] width 303 height 192
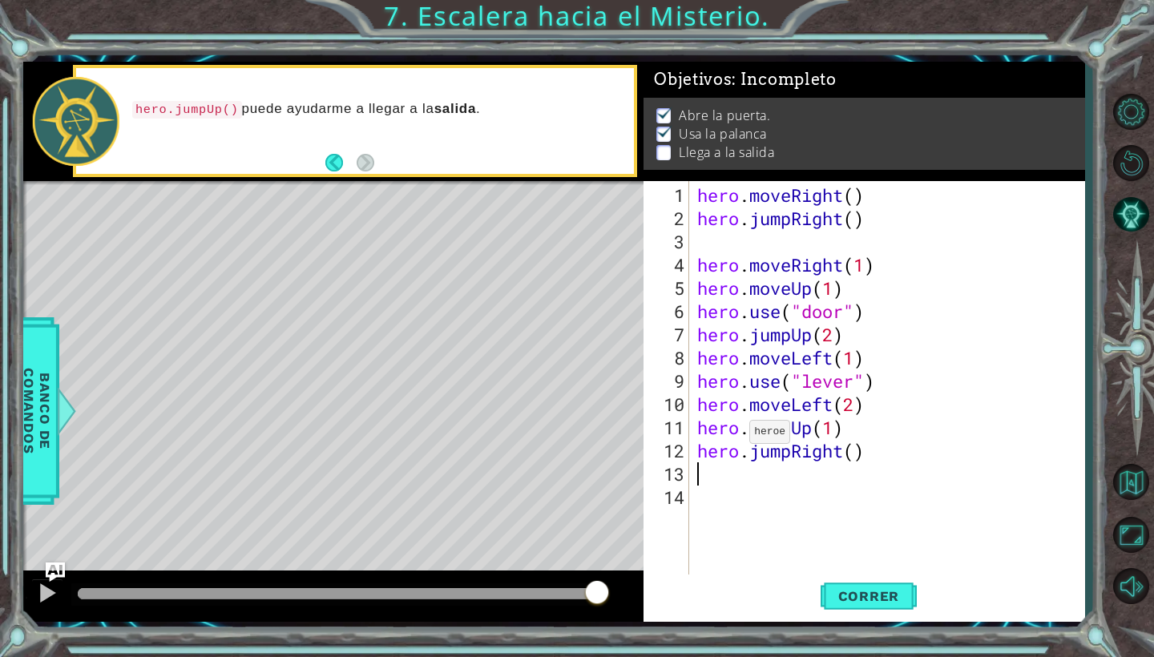
scroll to position [0, 0]
click at [858, 461] on div "hero . moveRight ( ) hero . jumpRight ( ) hero . moveRight ( 1 ) hero . moveUp …" at bounding box center [891, 403] width 395 height 441
click at [856, 453] on div "hero . moveRight ( ) hero . jumpRight ( ) hero . moveRight ( 1 ) hero . moveUp …" at bounding box center [891, 403] width 395 height 441
type textarea "hero.jumpRight(2)"
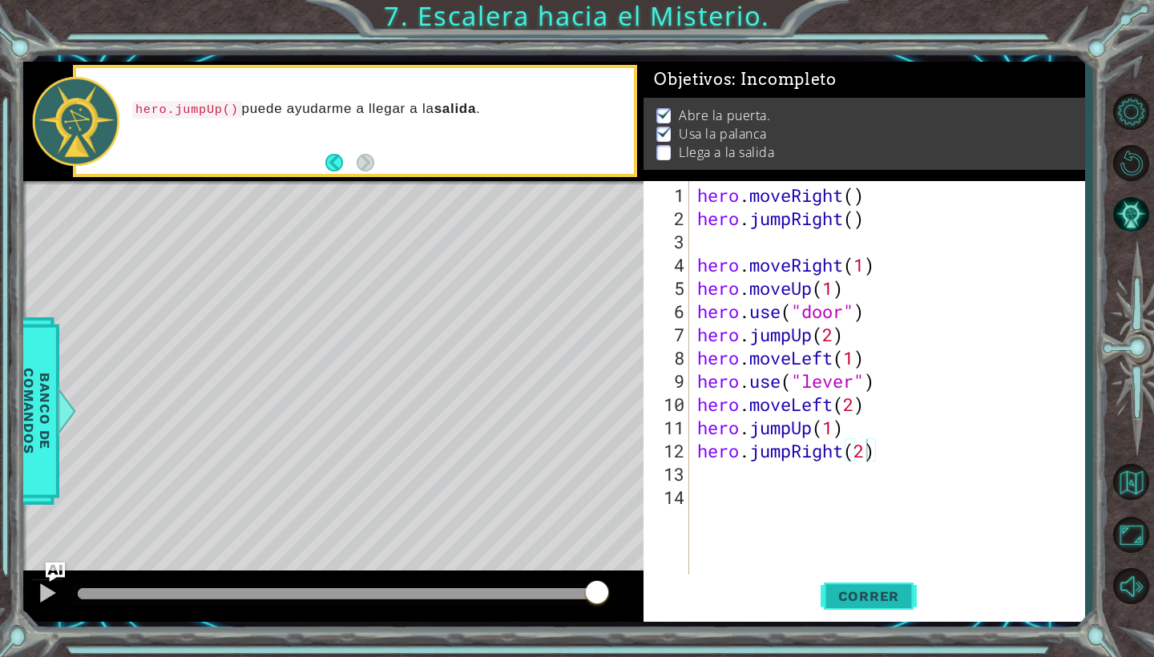
click at [877, 598] on span "Correr" at bounding box center [869, 596] width 94 height 16
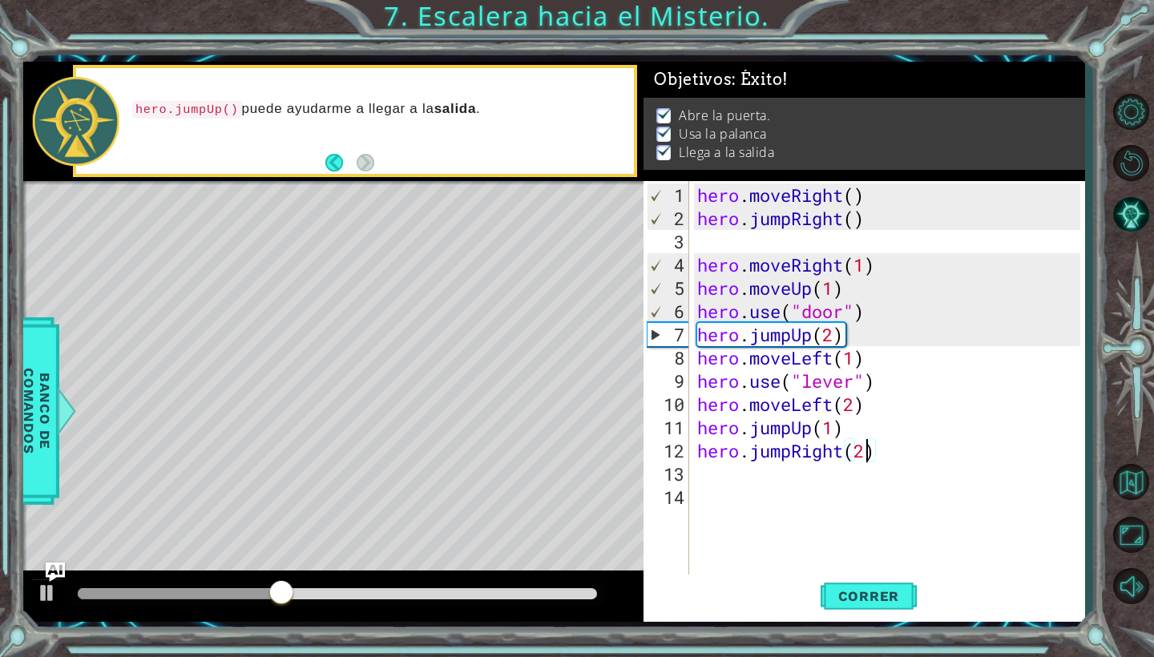
click at [518, 594] on div at bounding box center [337, 593] width 519 height 11
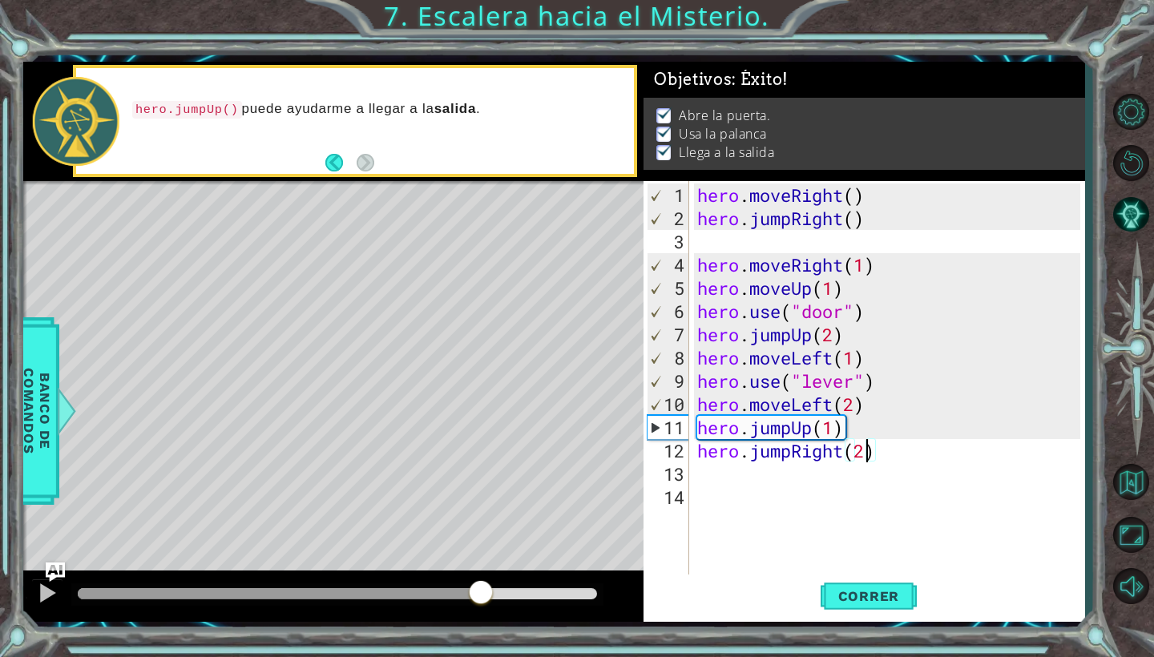
click at [481, 598] on div at bounding box center [279, 593] width 403 height 11
click at [437, 588] on div at bounding box center [257, 593] width 359 height 11
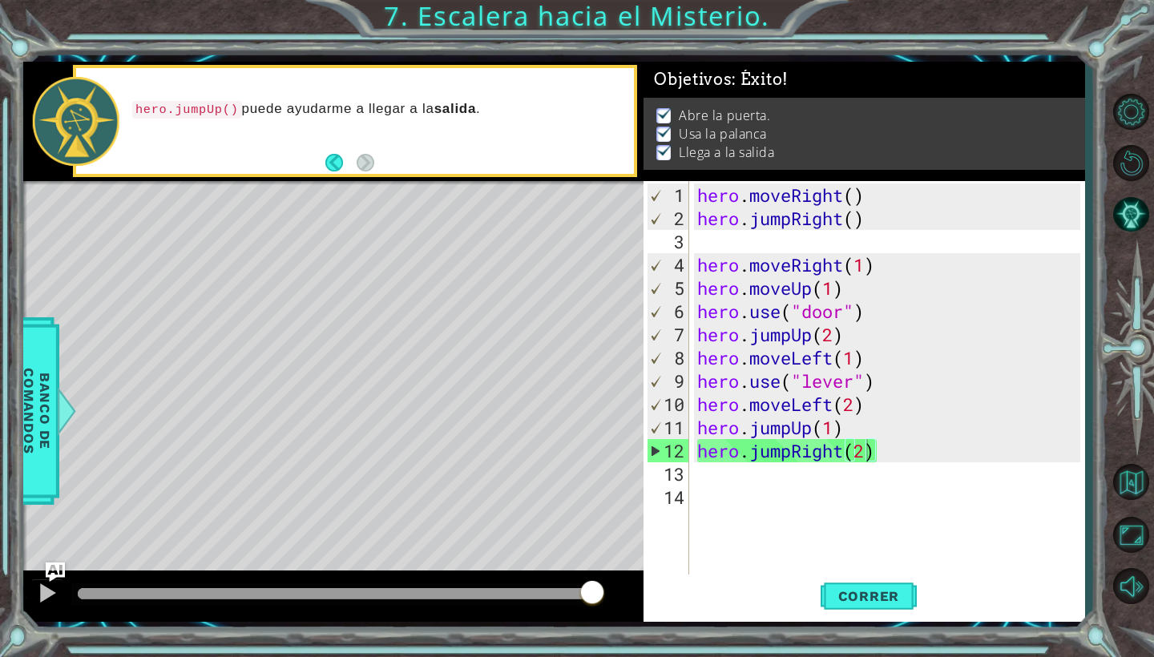
drag, startPoint x: 437, startPoint y: 587, endPoint x: 592, endPoint y: 616, distance: 158.1
click at [592, 616] on body "1 ההההההההההההההההההההההההההההההההההההההההההההההההההההההההההההההההההההההההההההה…" at bounding box center [577, 328] width 1154 height 657
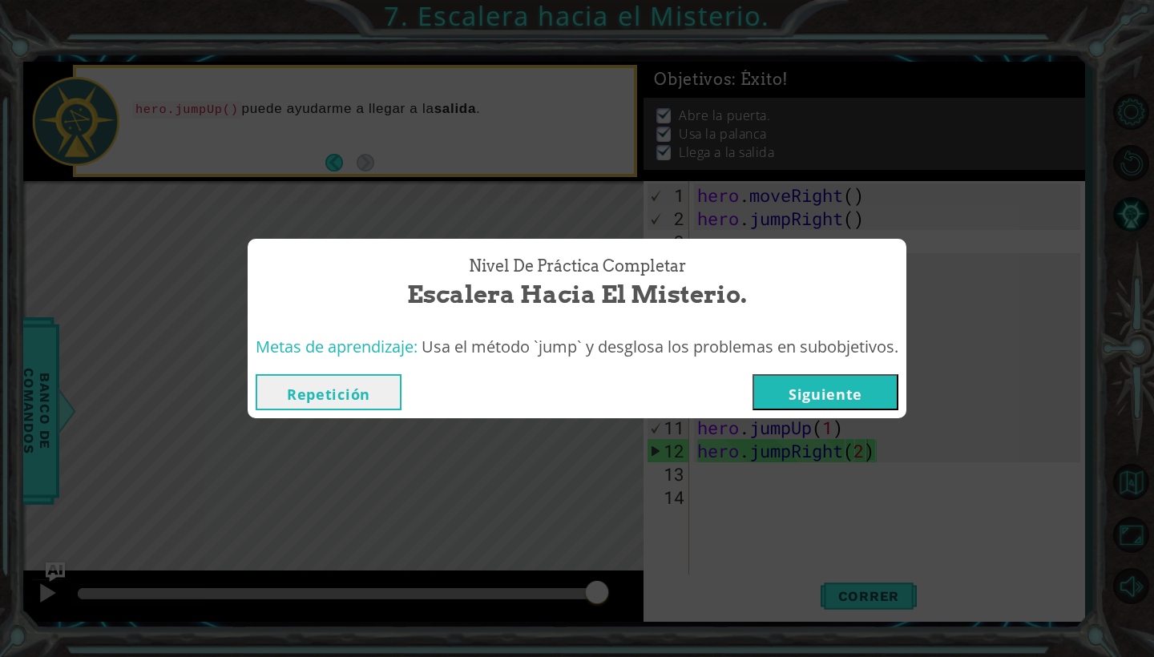
click at [792, 389] on button "Siguiente" at bounding box center [825, 392] width 146 height 36
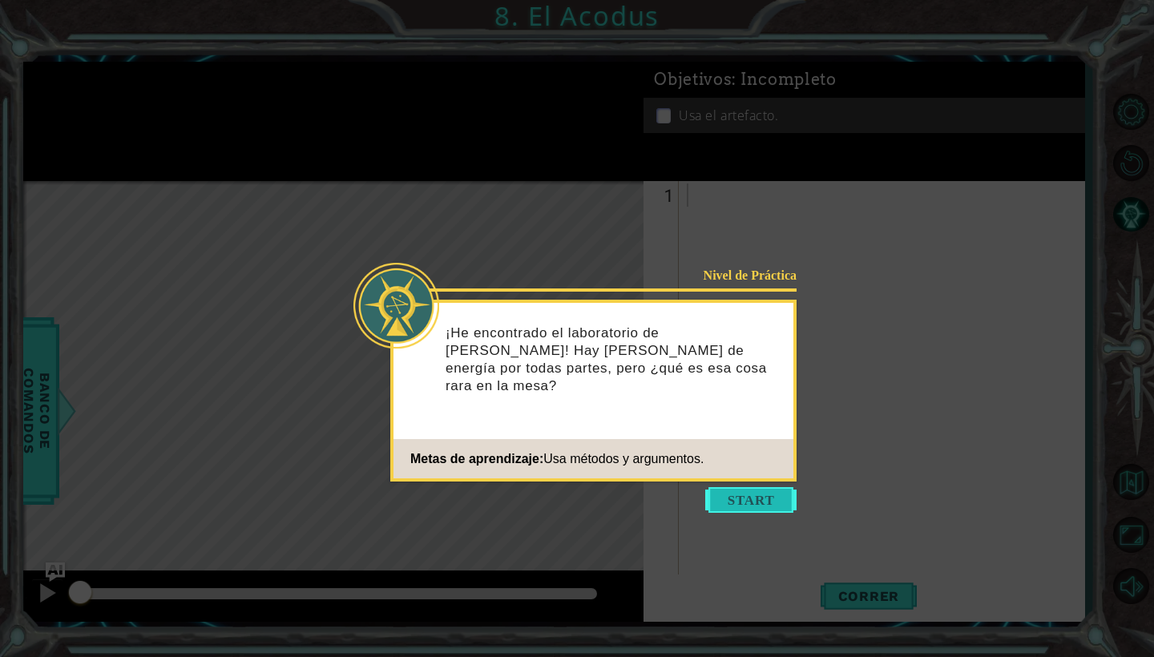
click at [742, 502] on button "Start" at bounding box center [750, 500] width 91 height 26
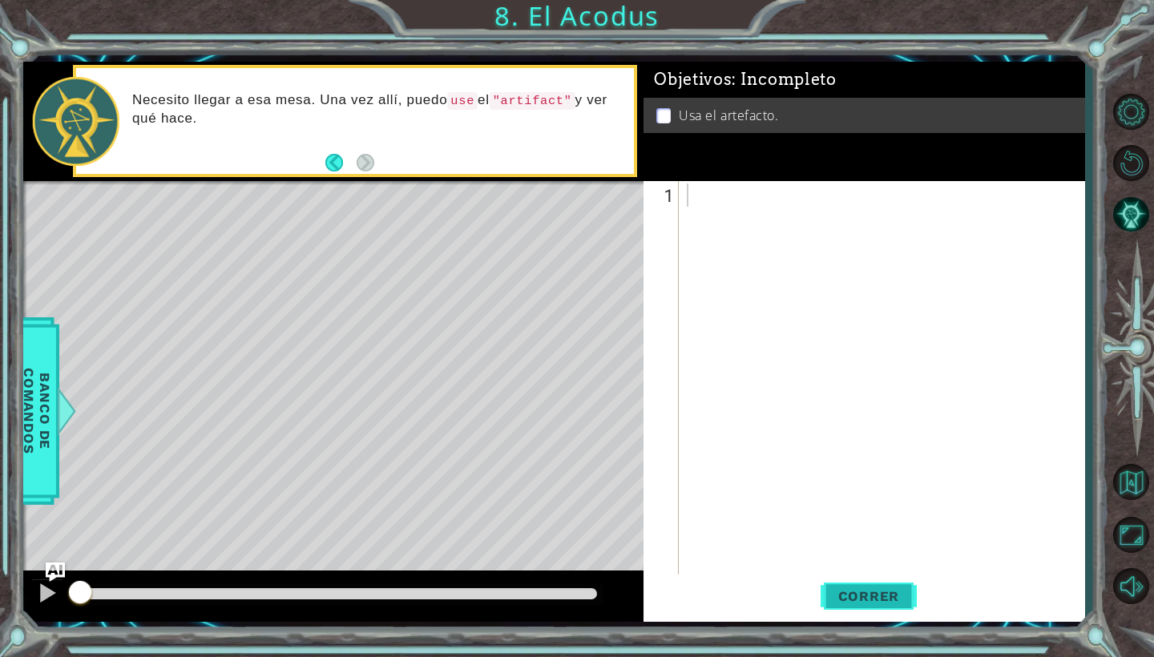
click at [863, 610] on button "Correr" at bounding box center [868, 596] width 96 height 44
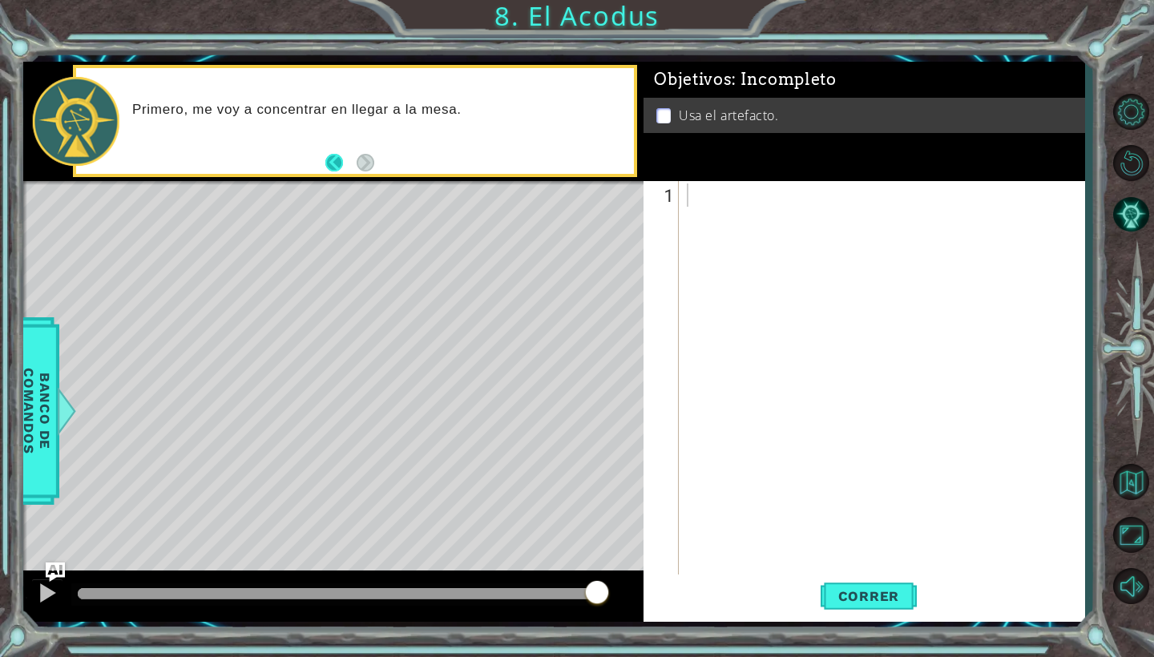
click at [349, 159] on button "Back" at bounding box center [340, 163] width 31 height 18
click at [369, 165] on button "Next" at bounding box center [366, 163] width 18 height 18
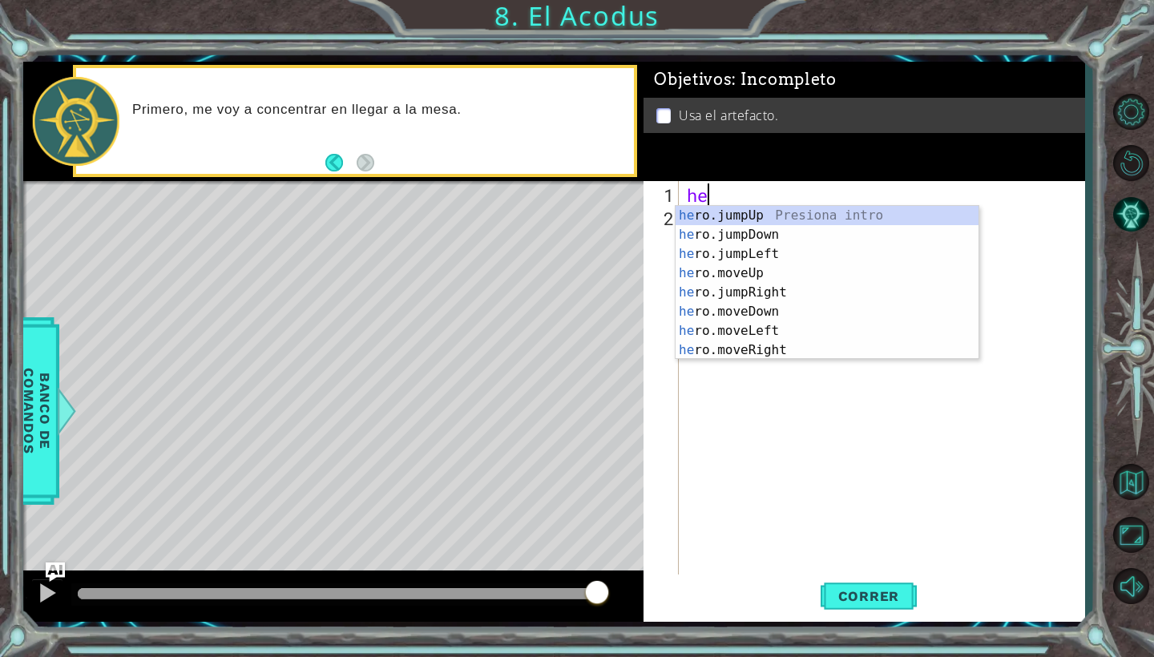
scroll to position [0, 1]
click at [769, 274] on div "her o.jumpUp Presiona intro her o.jumpDown Presiona intro her o.jumpLeft Presio…" at bounding box center [826, 302] width 303 height 192
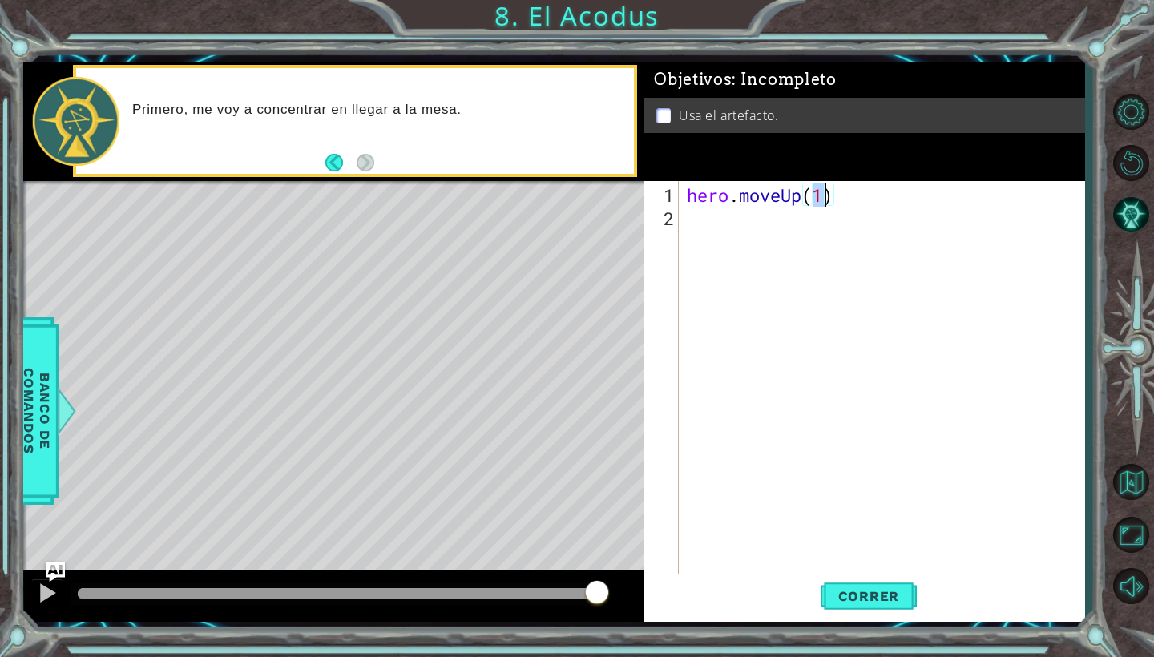
type textarea "hero.moveUp(2)"
click at [698, 212] on div "hero . moveUp ( 2 )" at bounding box center [885, 403] width 405 height 441
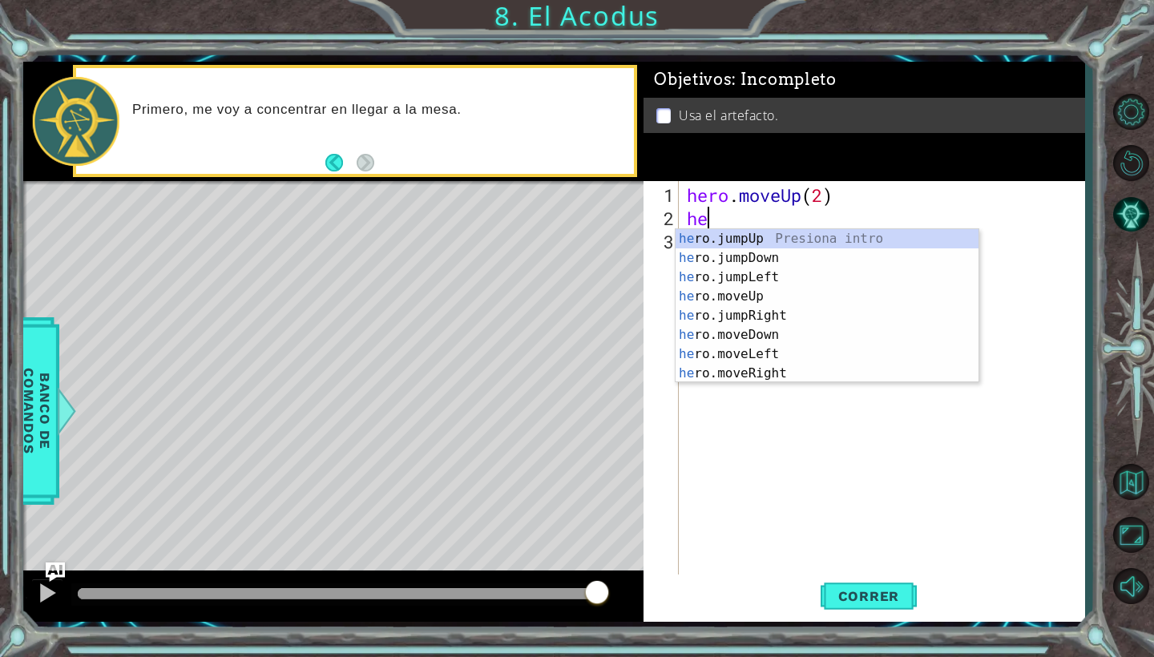
scroll to position [0, 1]
click at [765, 353] on div "hero .jumpUp Presiona intro hero .jumpDown Presiona intro hero .jumpLeft Presio…" at bounding box center [826, 325] width 303 height 192
type textarea "hero.moveLeft(1)"
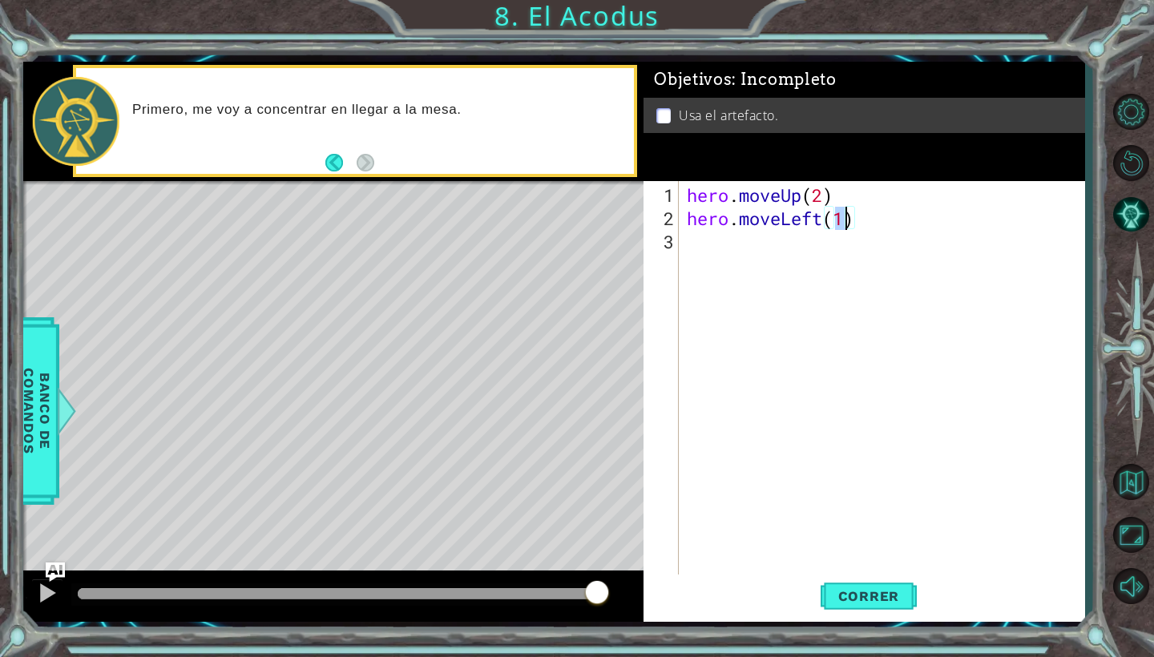
click at [842, 244] on div "hero . moveUp ( 2 ) hero . moveLeft ( 1 )" at bounding box center [885, 403] width 405 height 441
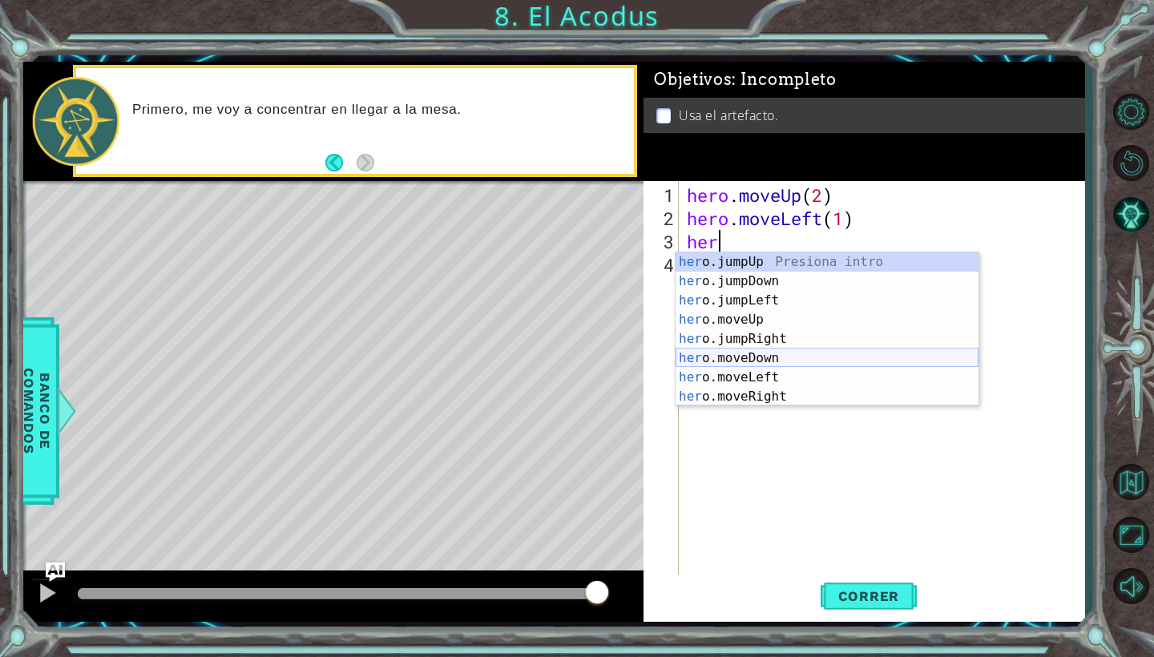
click at [776, 360] on div "her o.jumpUp Presiona intro her o.jumpDown Presiona intro her o.jumpLeft Presio…" at bounding box center [826, 348] width 303 height 192
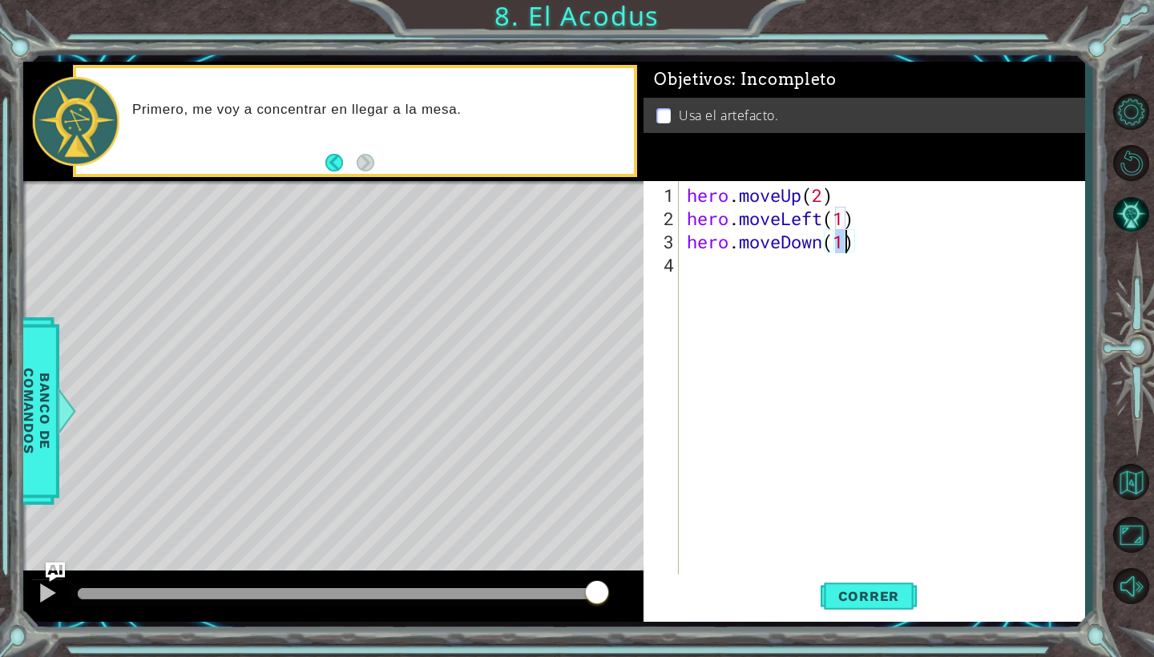
type textarea "hero.moveDown(2)"
click at [748, 271] on div "hero . moveUp ( 2 ) hero . moveLeft ( 1 ) hero . moveDown ( 2 )" at bounding box center [885, 403] width 405 height 441
type textarea "h"
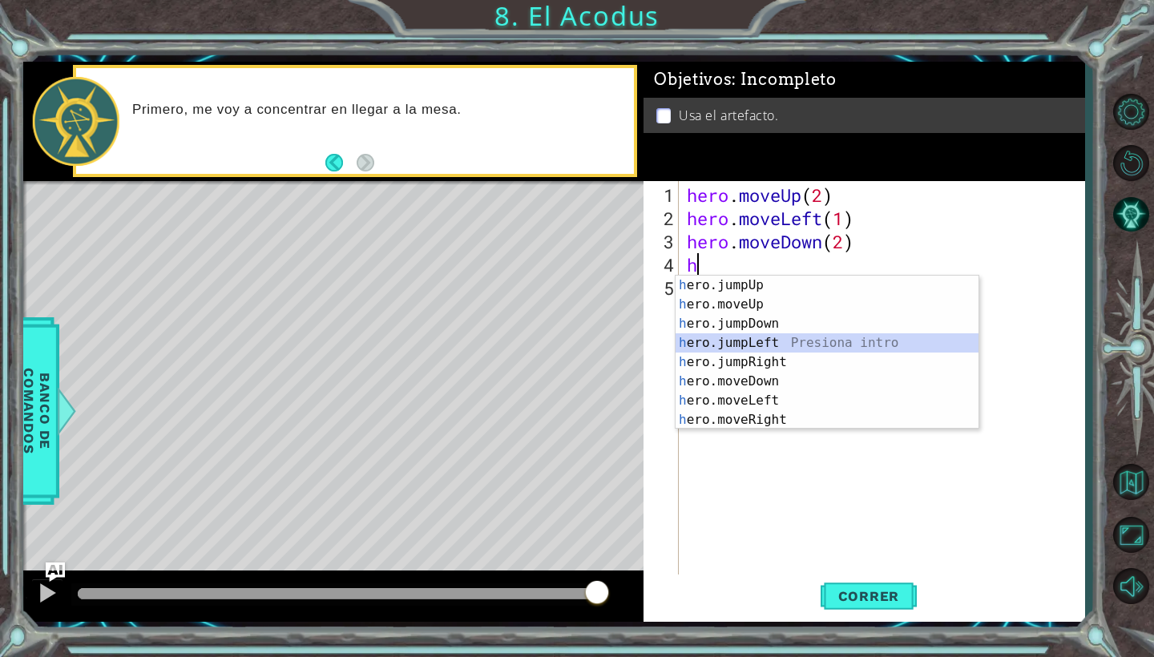
click at [757, 348] on div "h ero.jumpUp Presiona intro h ero.moveUp Presiona intro h ero.jumpDown Presiona…" at bounding box center [826, 372] width 303 height 192
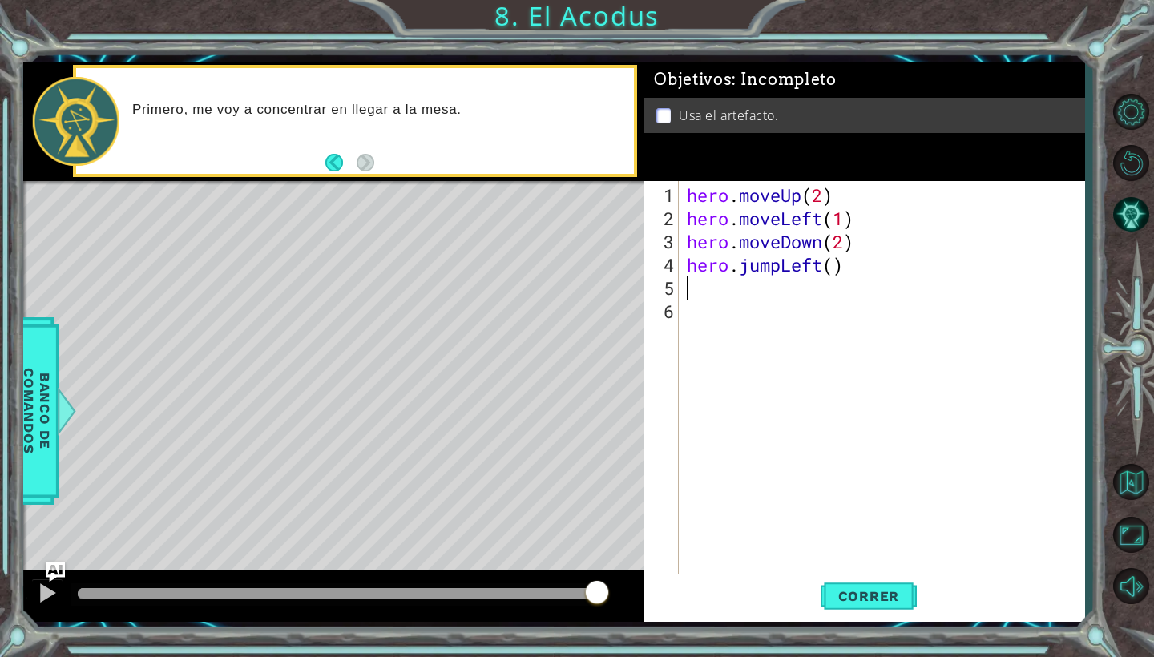
click at [836, 281] on div "hero . moveUp ( 2 ) hero . moveLeft ( 1 ) hero . moveDown ( 2 ) hero . jumpLeft…" at bounding box center [885, 403] width 405 height 441
click at [836, 276] on div "hero . moveUp ( 2 ) hero . moveLeft ( 1 ) hero . moveDown ( 2 ) hero . jumpLeft…" at bounding box center [885, 403] width 405 height 441
click at [835, 260] on div "hero . moveUp ( 2 ) hero . moveLeft ( 1 ) hero . moveDown ( 2 ) hero . jumpLeft…" at bounding box center [885, 403] width 405 height 441
type textarea "hero.jumpLeft(1)"
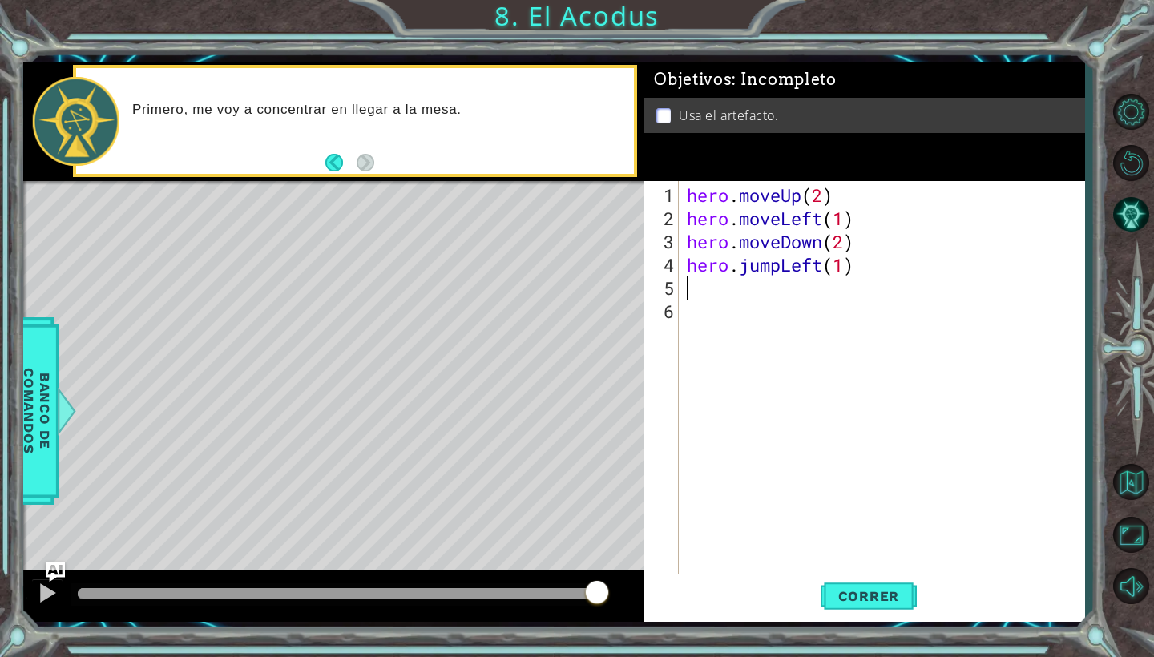
click at [728, 288] on div "hero . moveUp ( 2 ) hero . moveLeft ( 1 ) hero . moveDown ( 2 ) hero . jumpLeft…" at bounding box center [885, 403] width 405 height 441
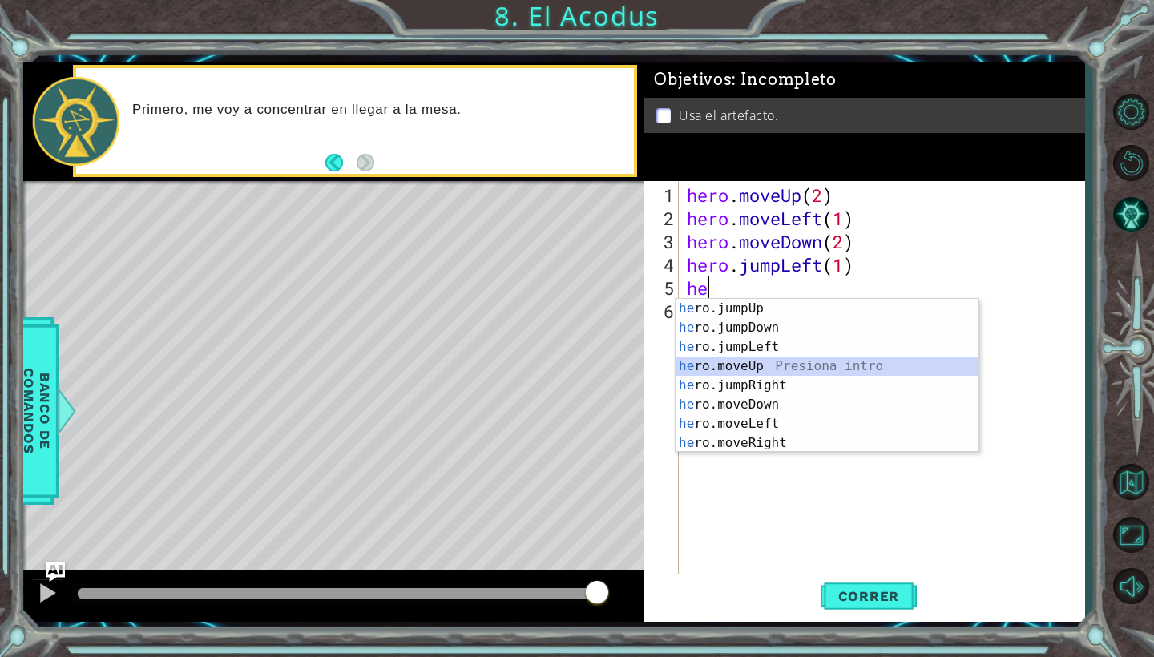
click at [771, 370] on div "he ro.jumpUp Presiona intro he ro.jumpDown Presiona intro he ro.jumpLeft Presio…" at bounding box center [826, 395] width 303 height 192
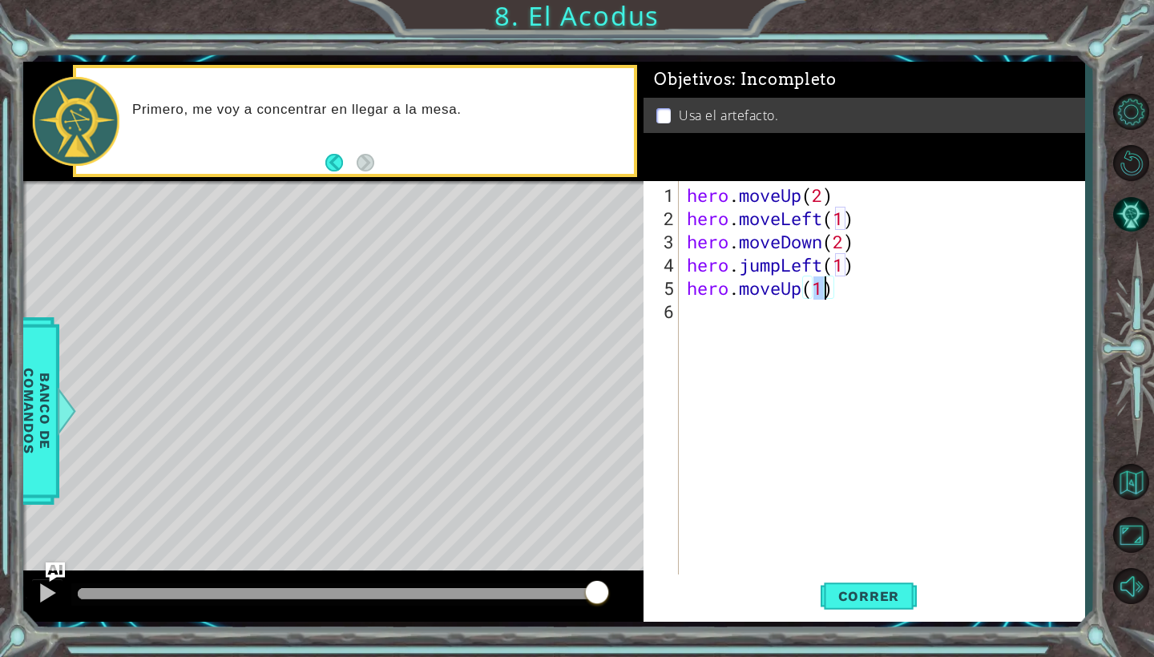
type textarea "hero.moveUp(2)"
click at [786, 328] on div "hero . moveUp ( 2 ) hero . moveLeft ( 1 ) hero . moveDown ( 2 ) hero . jumpLeft…" at bounding box center [885, 403] width 405 height 441
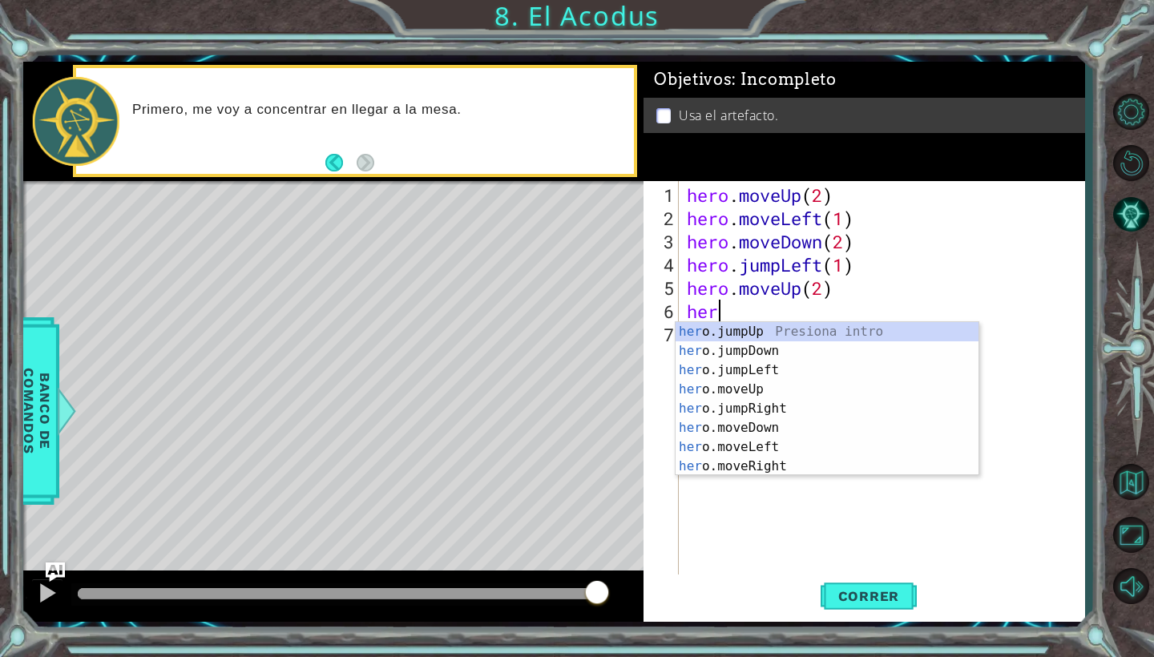
scroll to position [0, 1]
click at [778, 464] on div "her o.jumpUp Presiona intro her o.jumpDown Presiona intro her o.jumpLeft Presio…" at bounding box center [826, 418] width 303 height 192
type textarea "hero.moveRight(1)"
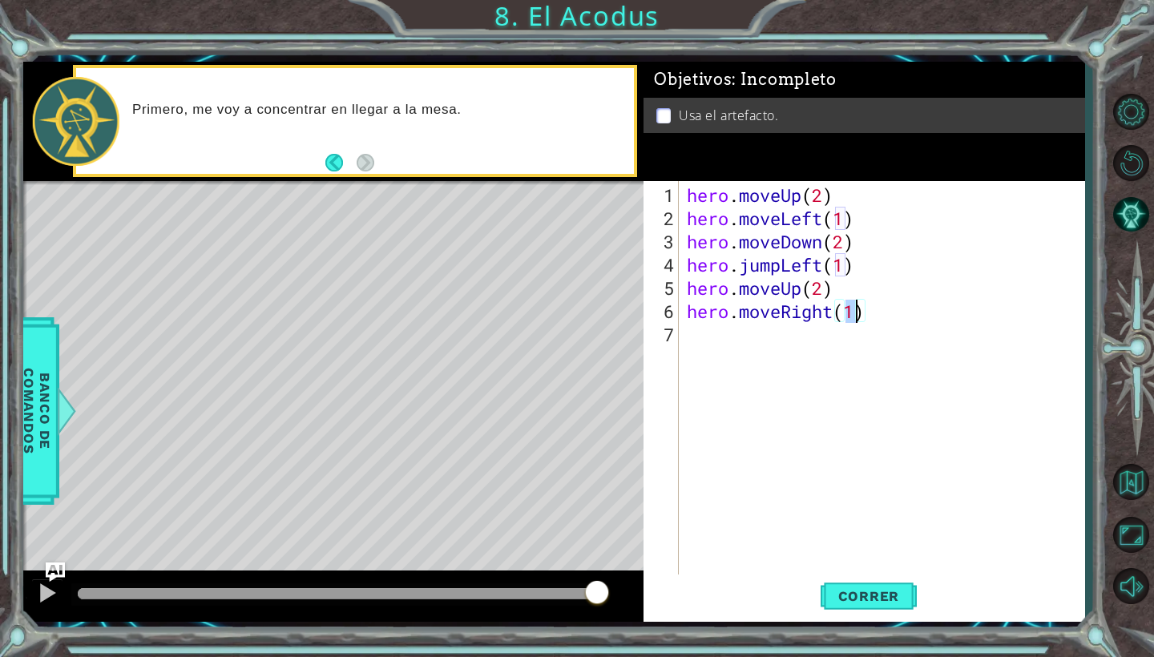
click at [722, 325] on div "hero . moveUp ( 2 ) hero . moveLeft ( 1 ) hero . moveDown ( 2 ) hero . jumpLeft…" at bounding box center [885, 403] width 405 height 441
type textarea "hero.use("artifact")"
click at [848, 589] on span "Correr" at bounding box center [869, 596] width 94 height 16
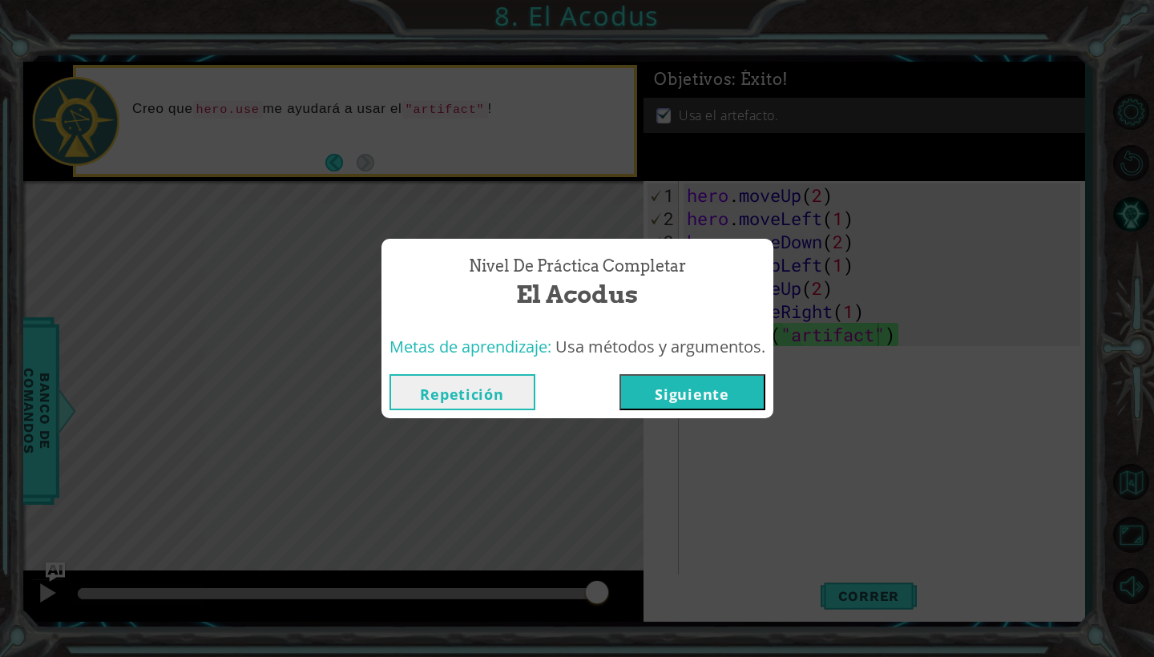
click at [684, 403] on button "Siguiente" at bounding box center [692, 392] width 146 height 36
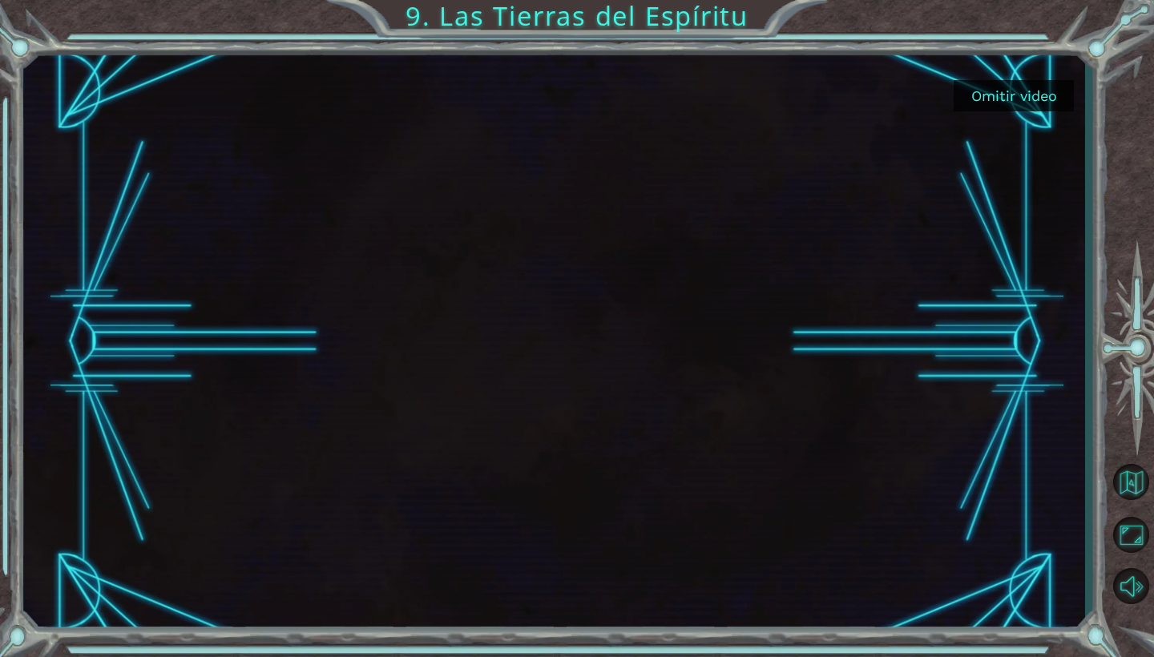
click at [999, 91] on button "Omitir video" at bounding box center [1013, 95] width 120 height 31
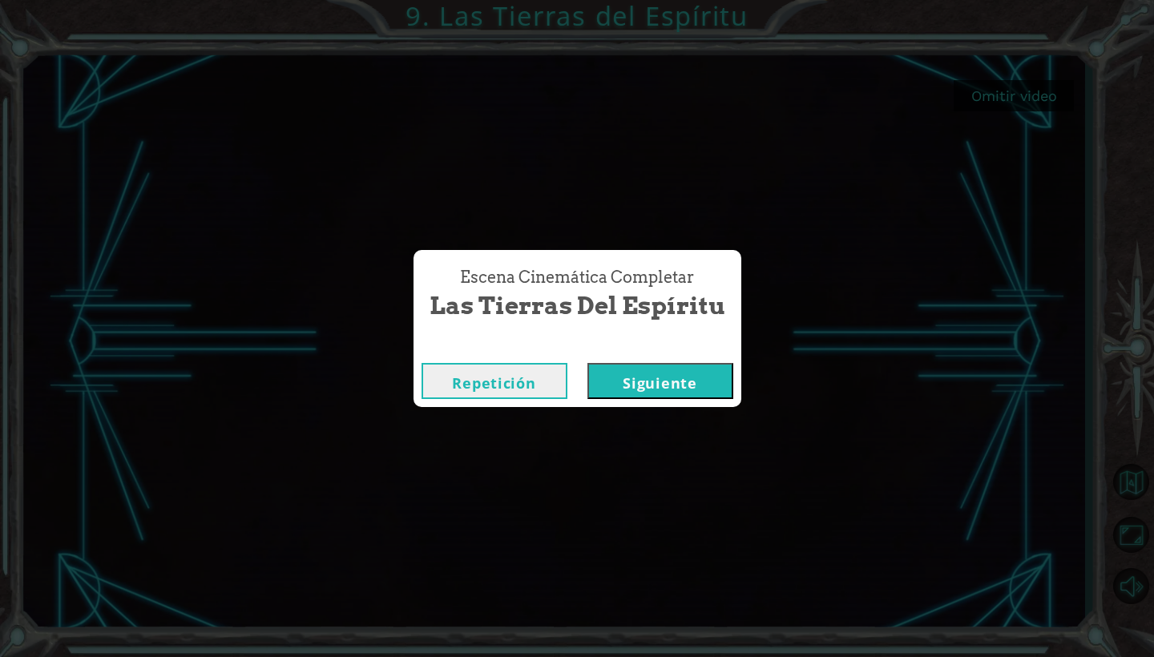
click at [604, 369] on button "Siguiente" at bounding box center [660, 381] width 146 height 36
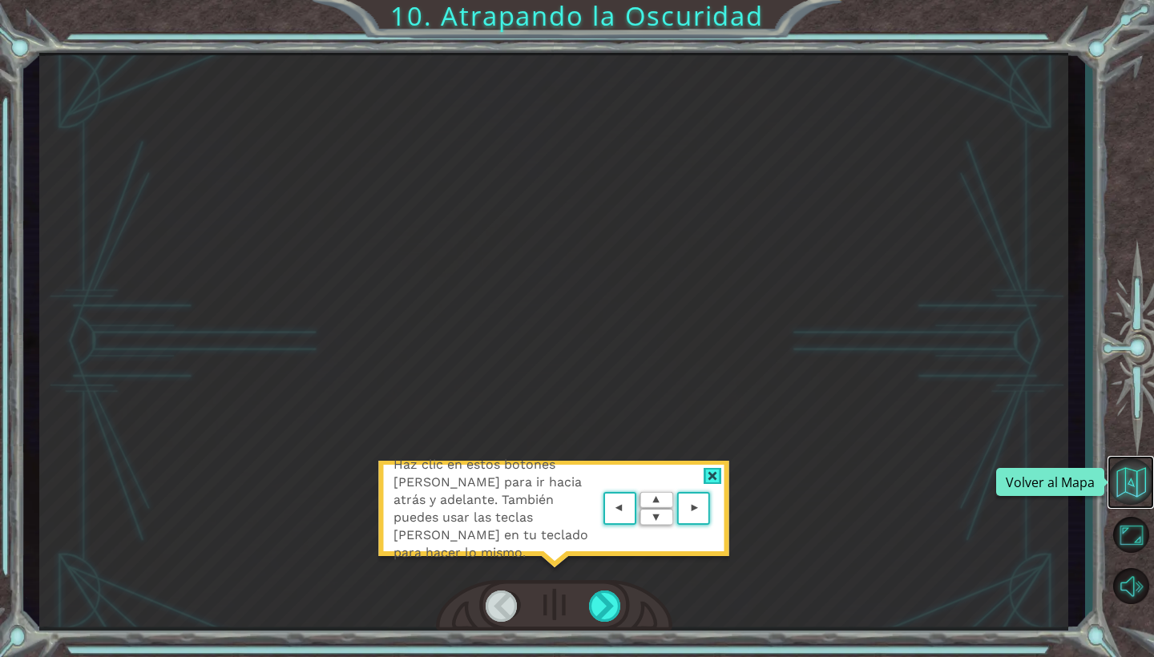
click at [1124, 478] on button "Volver al Mapa" at bounding box center [1130, 481] width 46 height 46
